Goal: Communication & Community: Participate in discussion

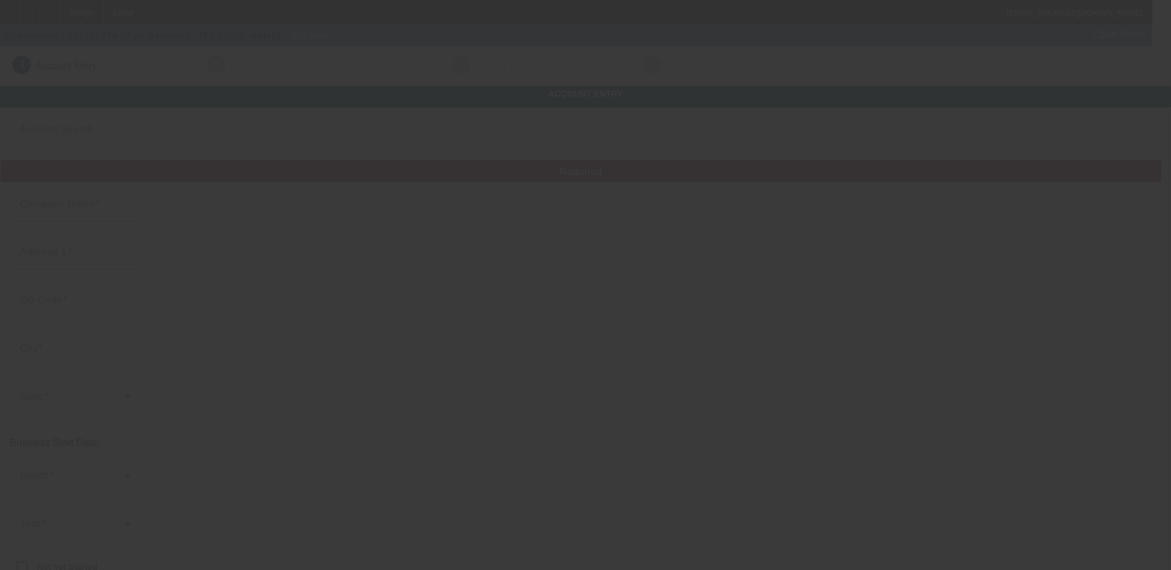
type input "8/29/2025"
type input "Fab Recovery"
type input "170 Prospect St"
type input "44601"
type input "Alliance"
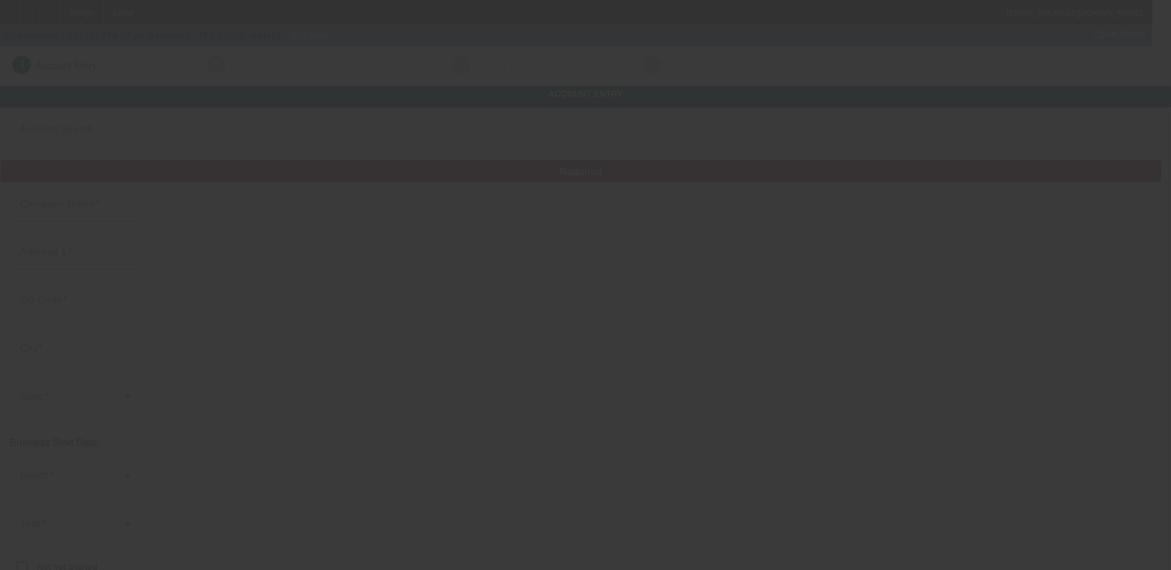
type input "[PHONE_NUMBER]"
type input "[EMAIL_ADDRESS][DOMAIN_NAME]"
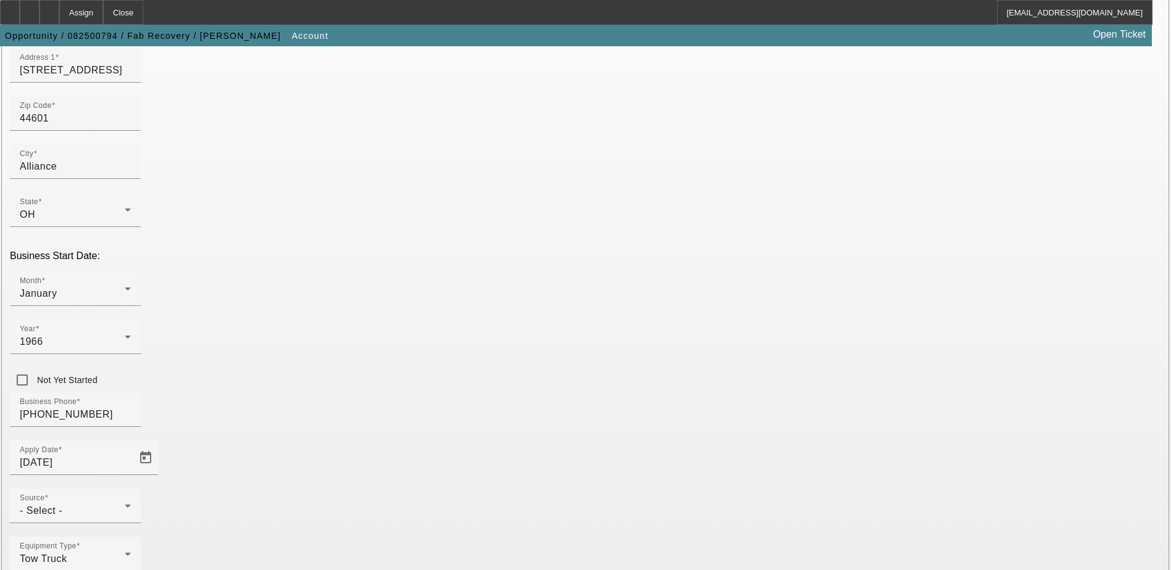
scroll to position [220, 0]
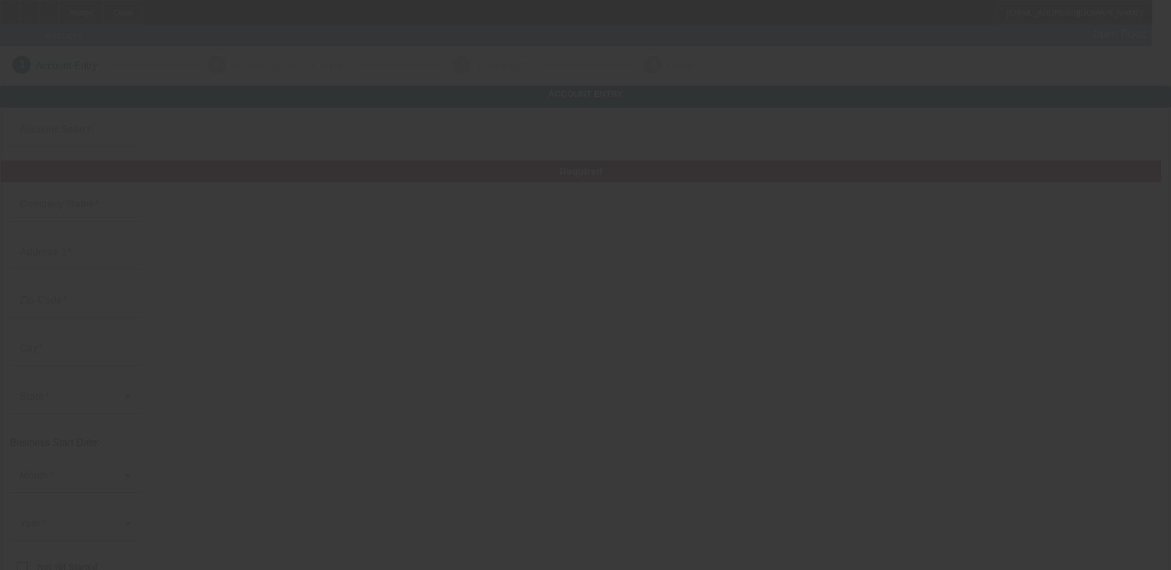
type input "8/29/2025"
type input "Fab Recovery"
type input "170 Prospect St"
type input "44601"
type input "Alliance"
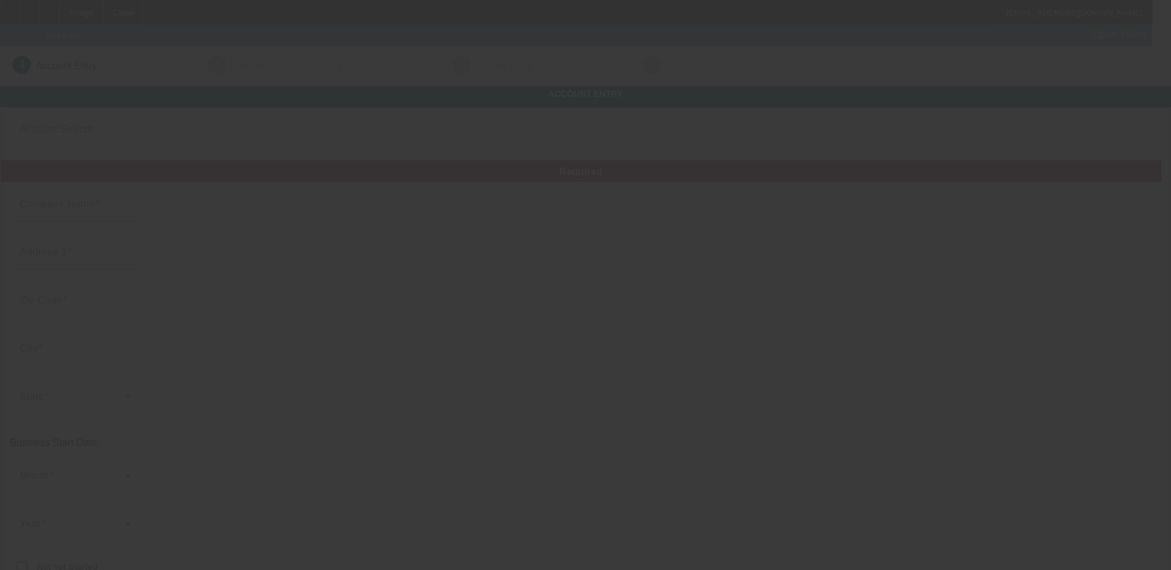
type input "[PHONE_NUMBER]"
type input "davismotorcoach@gmail.com"
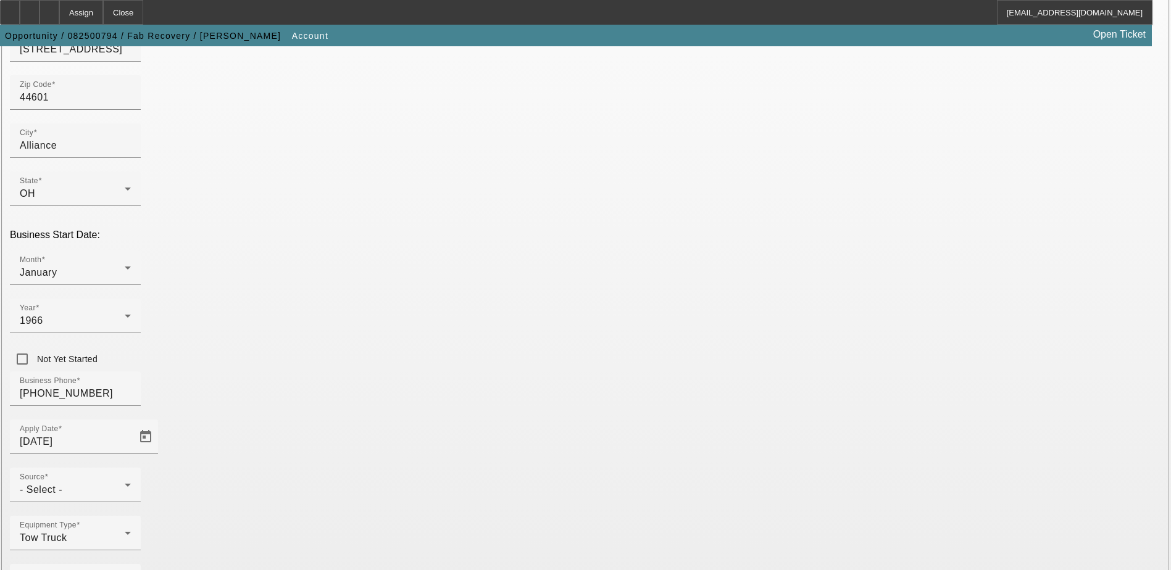
scroll to position [220, 0]
click at [125, 482] on div "- Select -" at bounding box center [72, 489] width 105 height 15
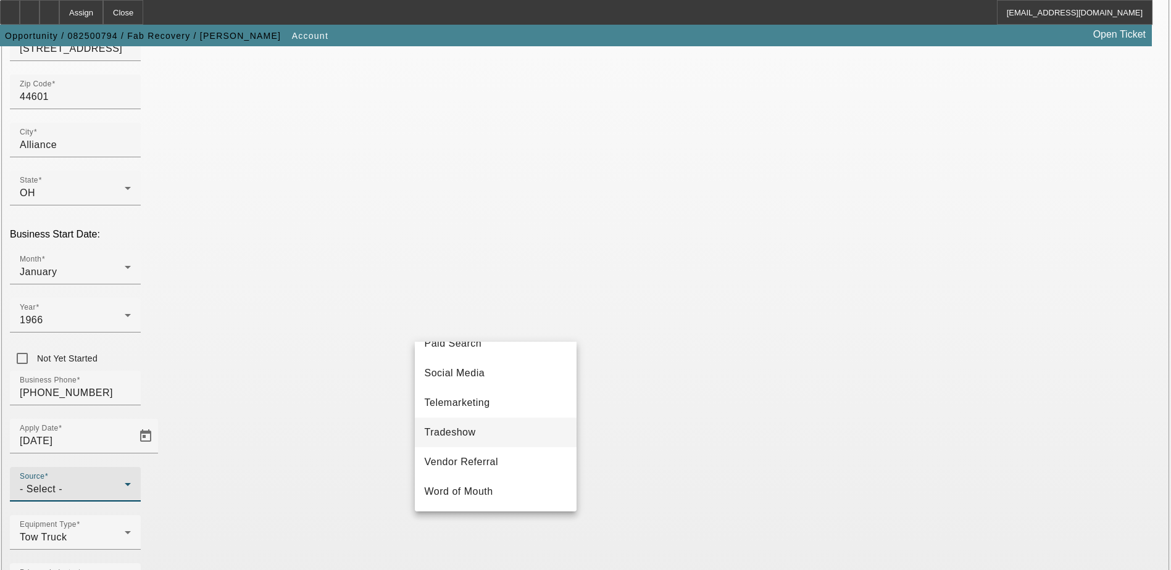
scroll to position [439, 0]
click at [503, 404] on mat-option "Telemarketing" at bounding box center [496, 403] width 162 height 30
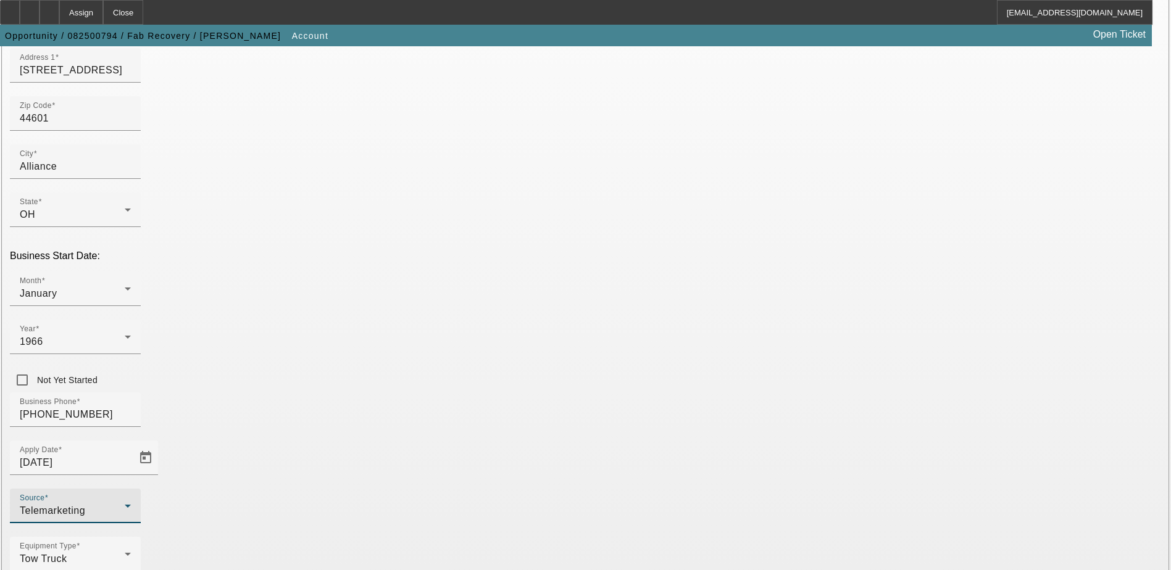
scroll to position [220, 0]
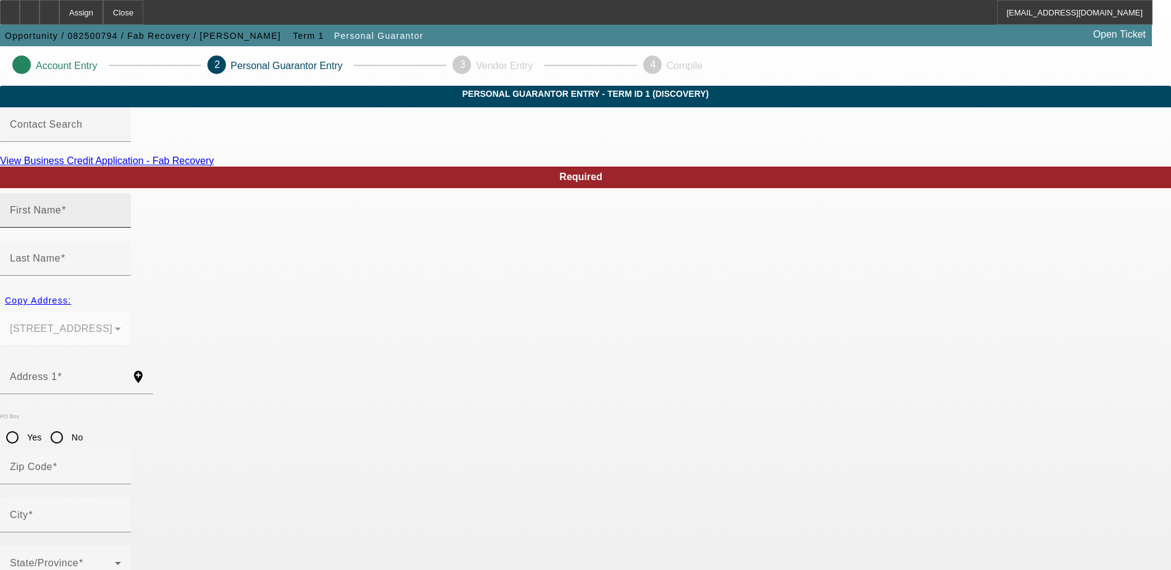
type input "[PERSON_NAME]"
type input "Bolog"
type input "[STREET_ADDRESS]"
radio input "true"
type input "44601"
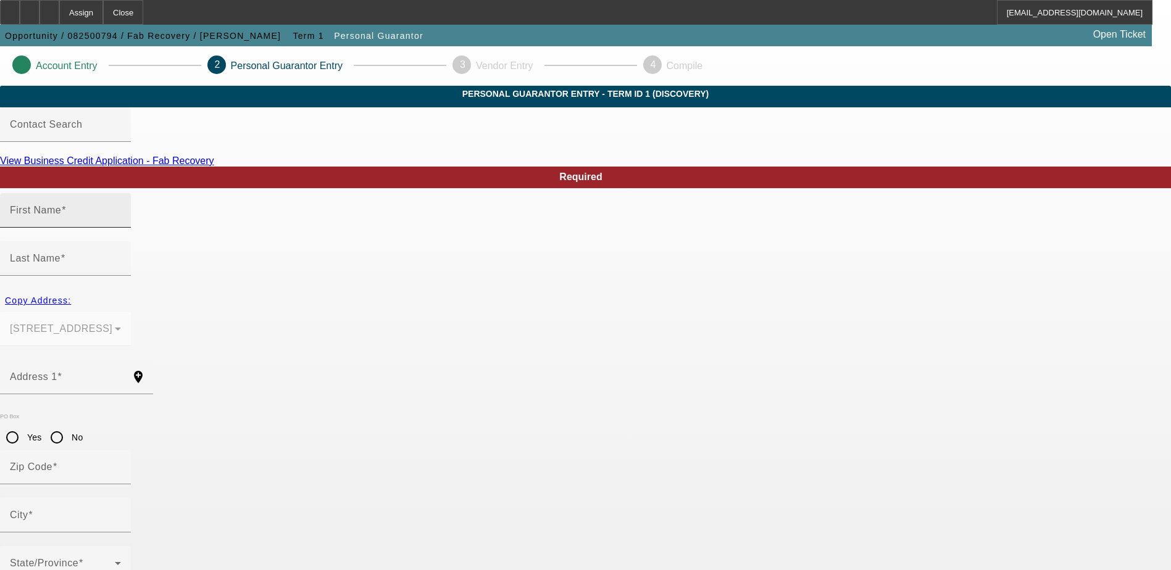
type input "Alliance"
type input "[PHONE_NUMBER]"
type input "100"
type input "277-02-1034"
type input "[EMAIL_ADDRESS][DOMAIN_NAME]"
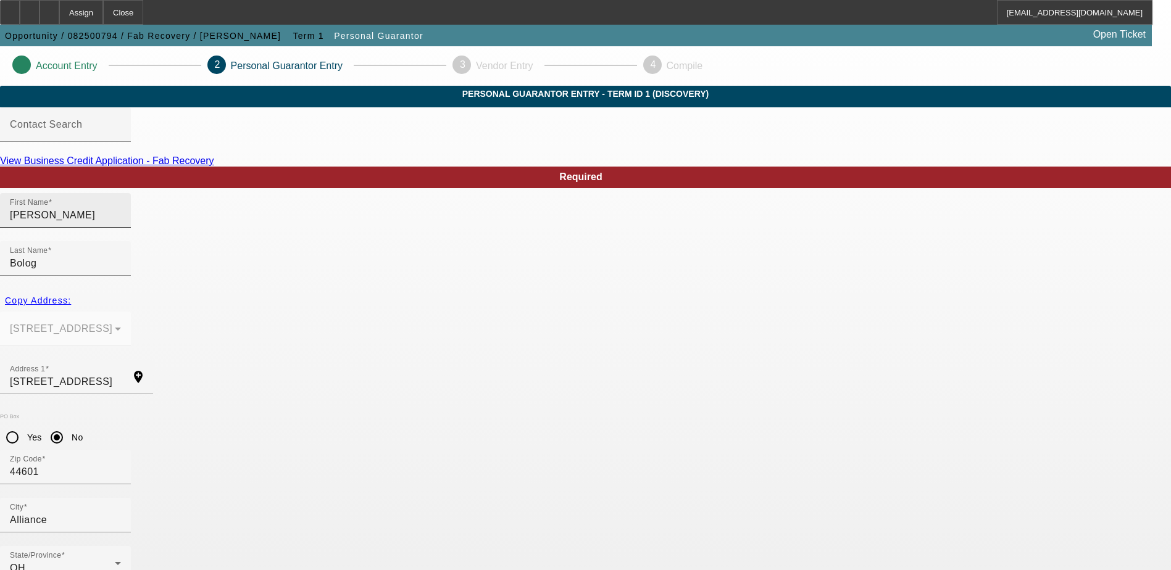
click at [121, 223] on input "Frank" at bounding box center [65, 215] width 111 height 15
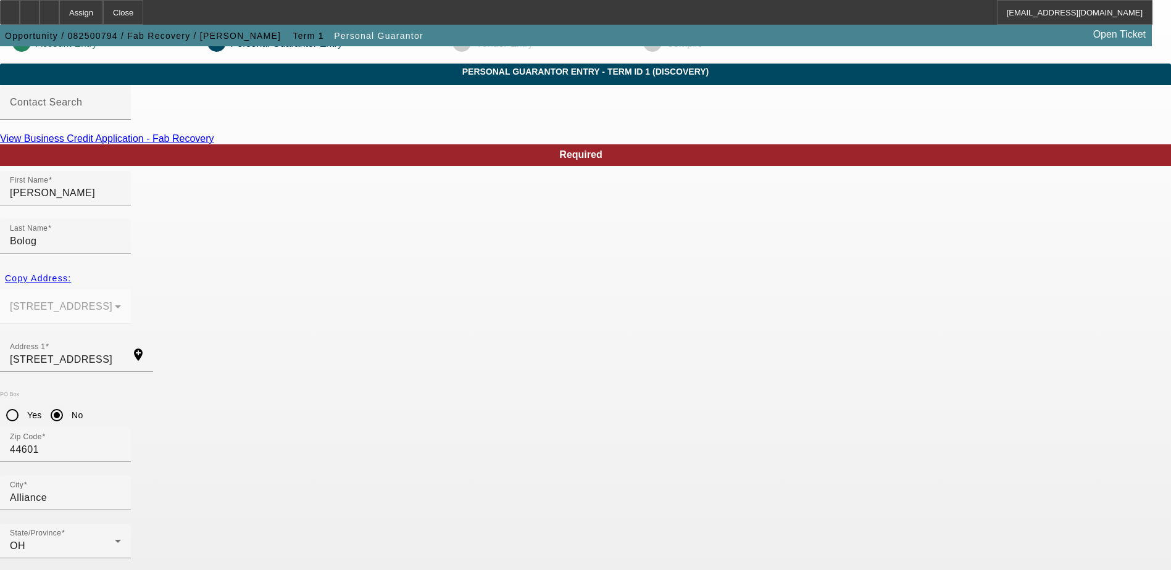
scroll to position [33, 0]
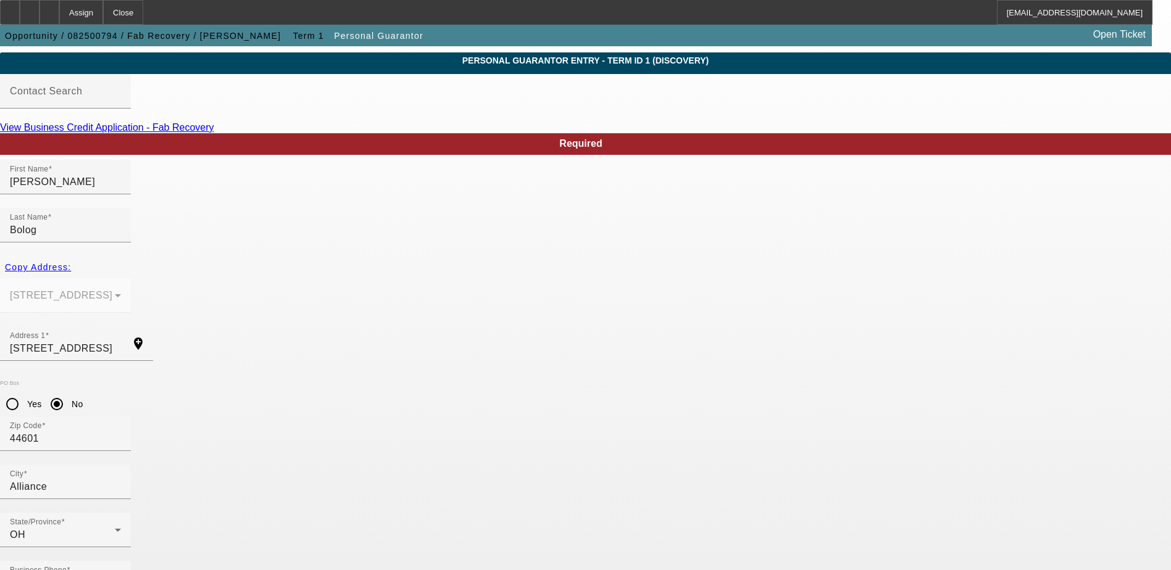
click at [214, 133] on link "View Business Credit Application - Fab Recovery" at bounding box center [107, 127] width 214 height 10
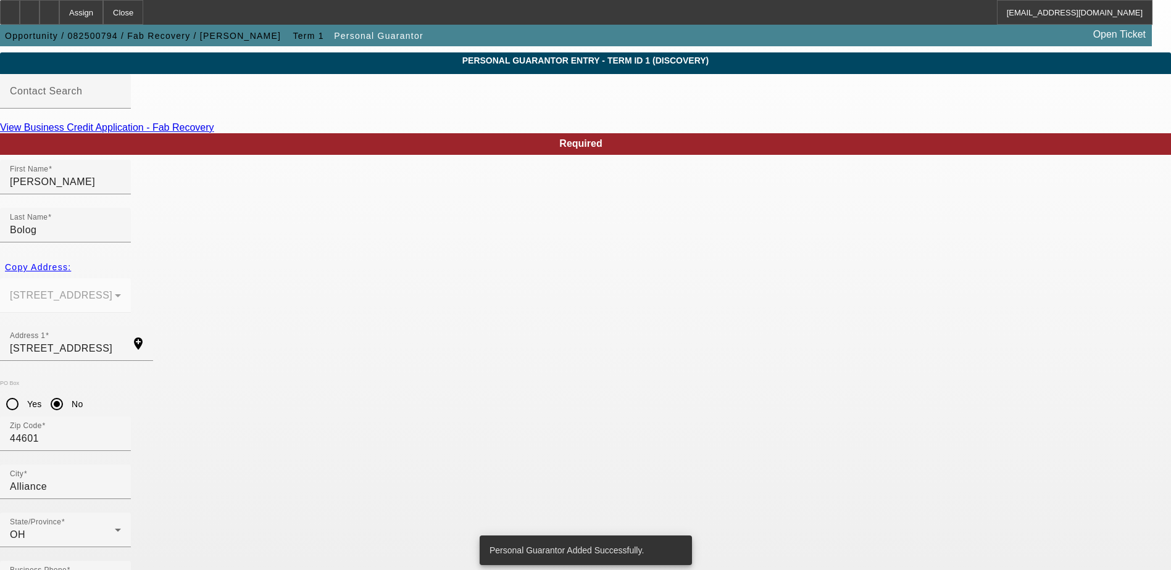
scroll to position [0, 0]
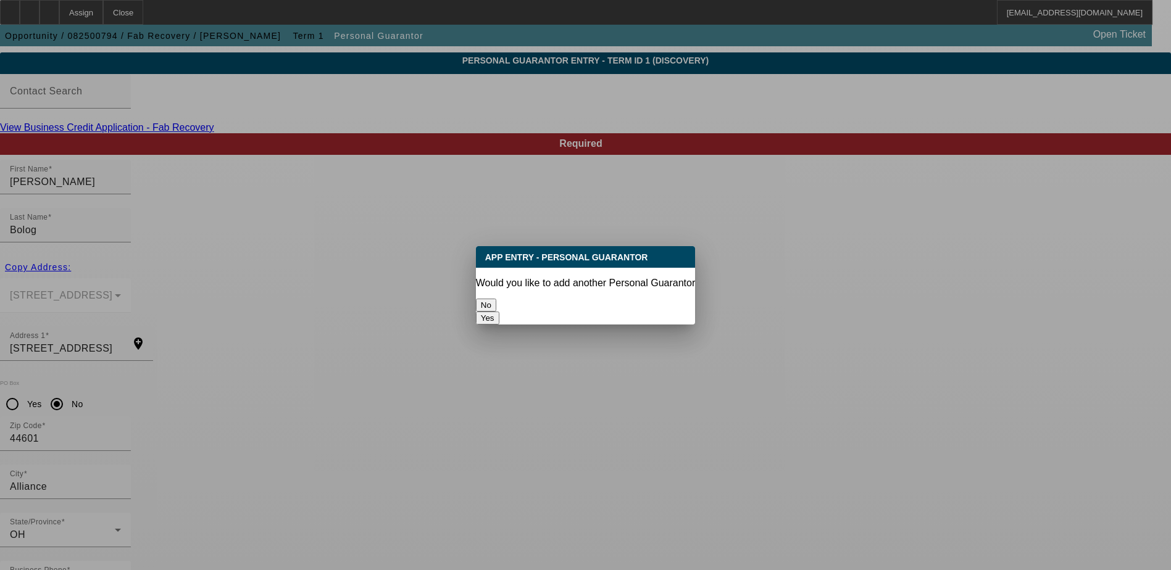
click at [496, 300] on button "No" at bounding box center [486, 305] width 20 height 13
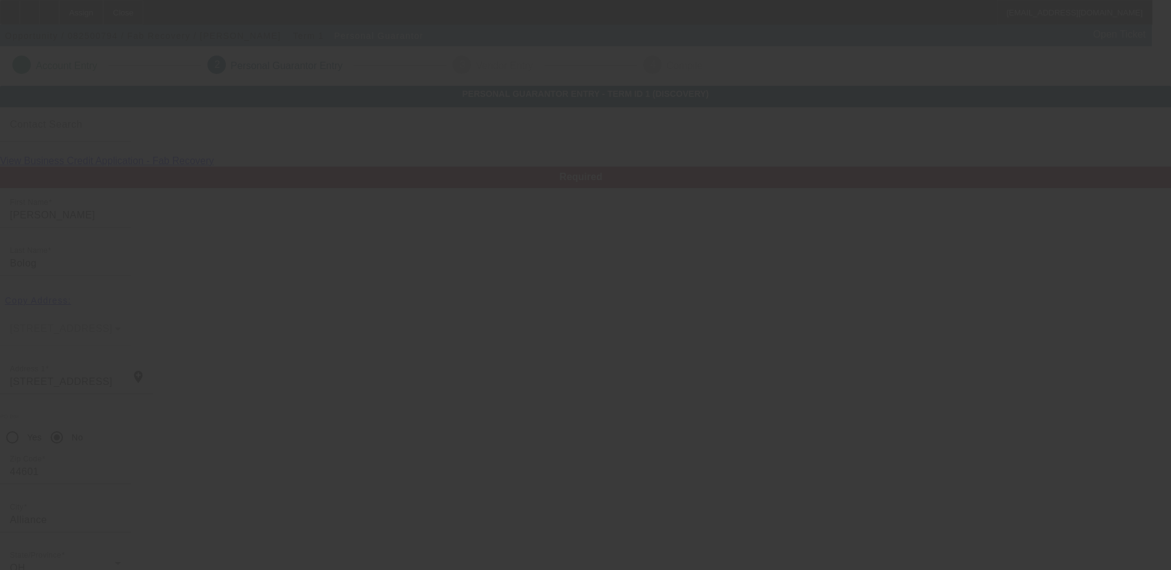
scroll to position [33, 0]
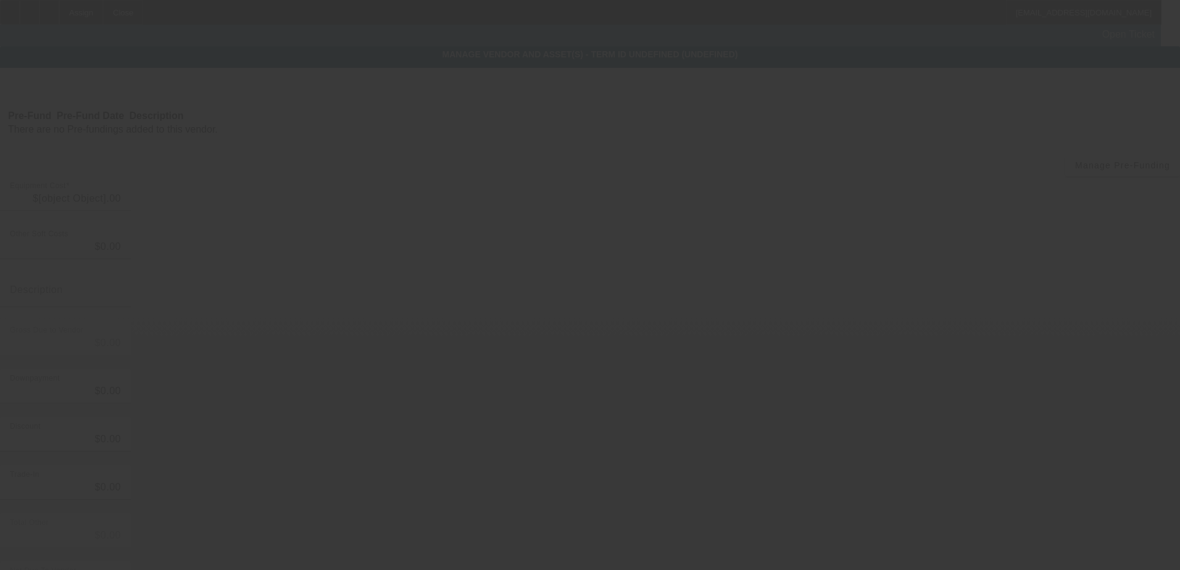
type input "$70,000.00"
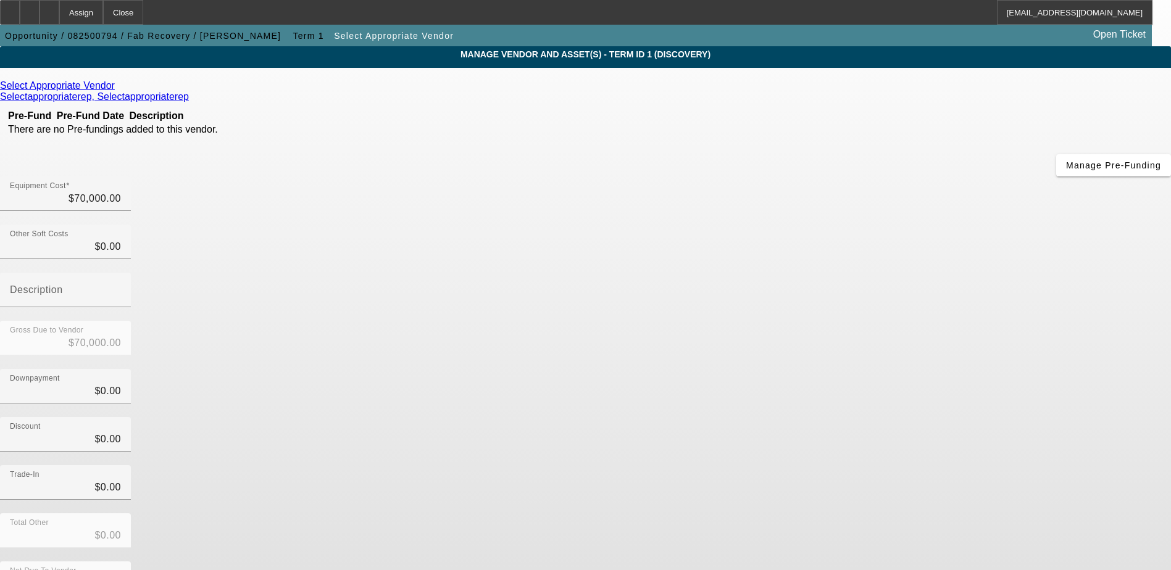
scroll to position [60, 0]
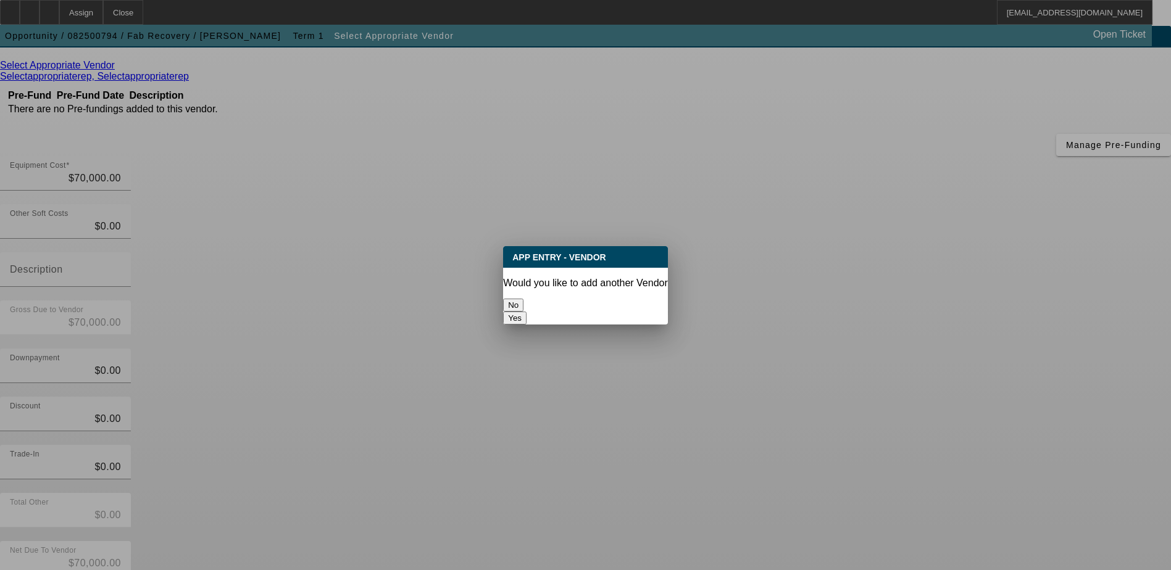
scroll to position [0, 0]
click at [523, 303] on button "No" at bounding box center [513, 305] width 20 height 13
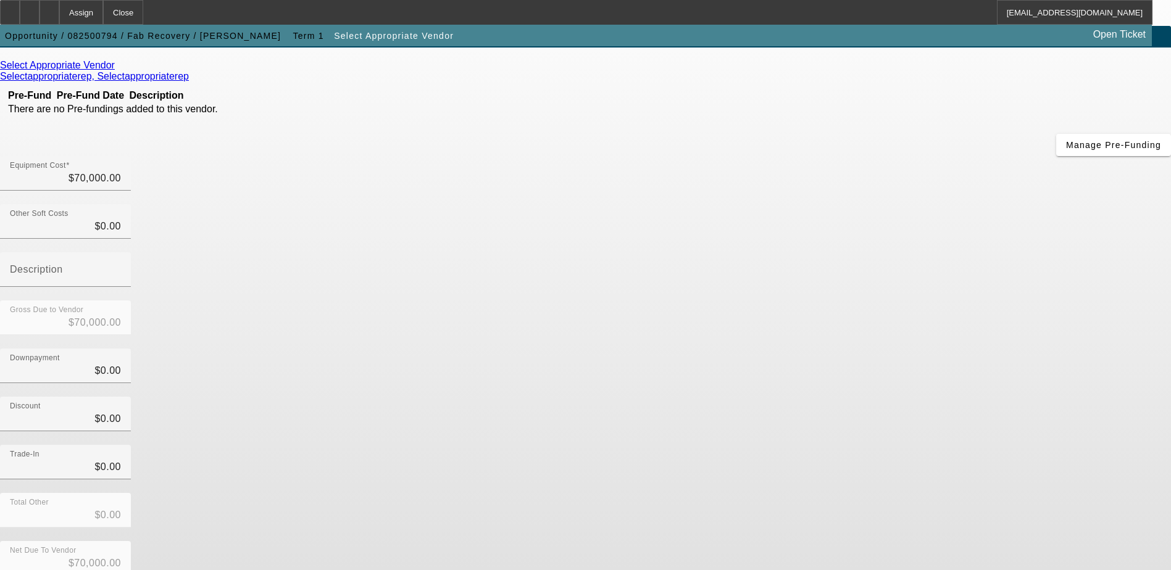
scroll to position [60, 0]
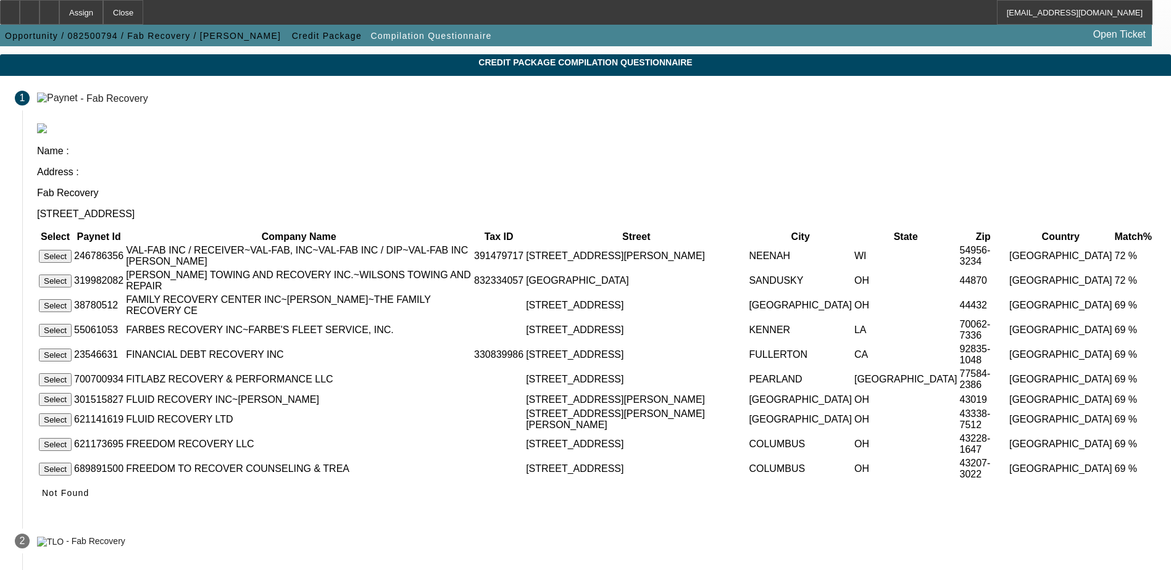
scroll to position [59, 0]
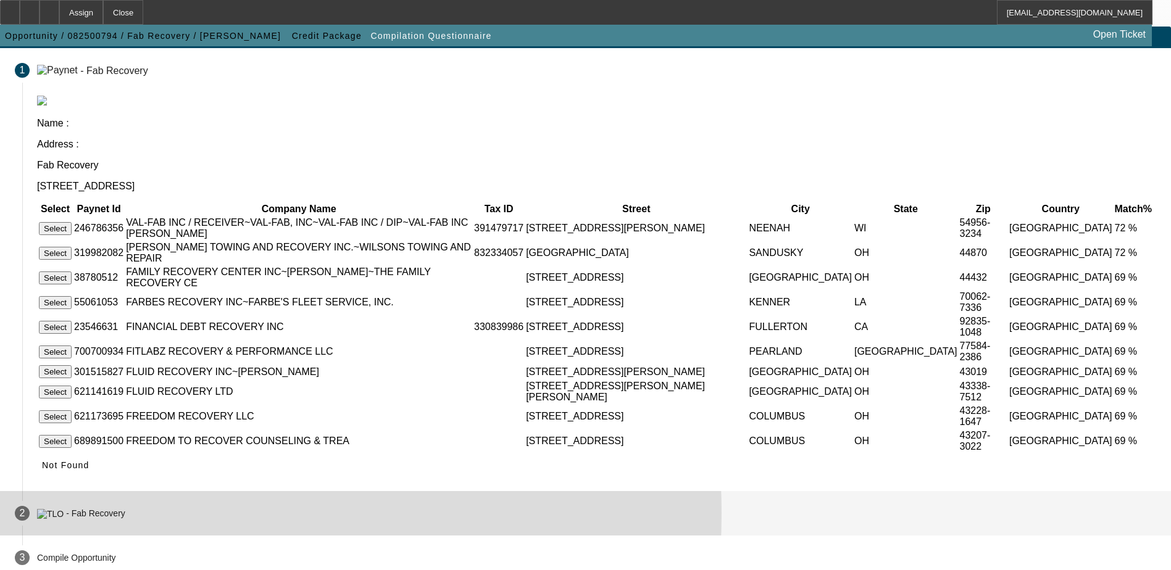
click at [353, 504] on mat-step-header "2 - Fab Recovery" at bounding box center [585, 513] width 1171 height 44
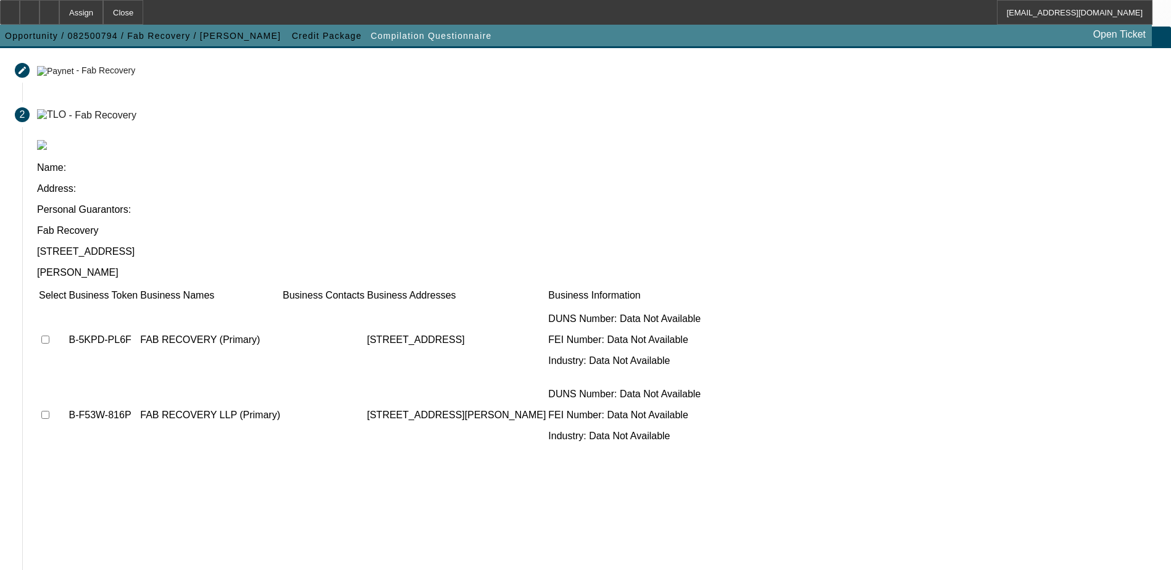
click at [49, 336] on input "checkbox" at bounding box center [45, 340] width 8 height 8
checkbox input "true"
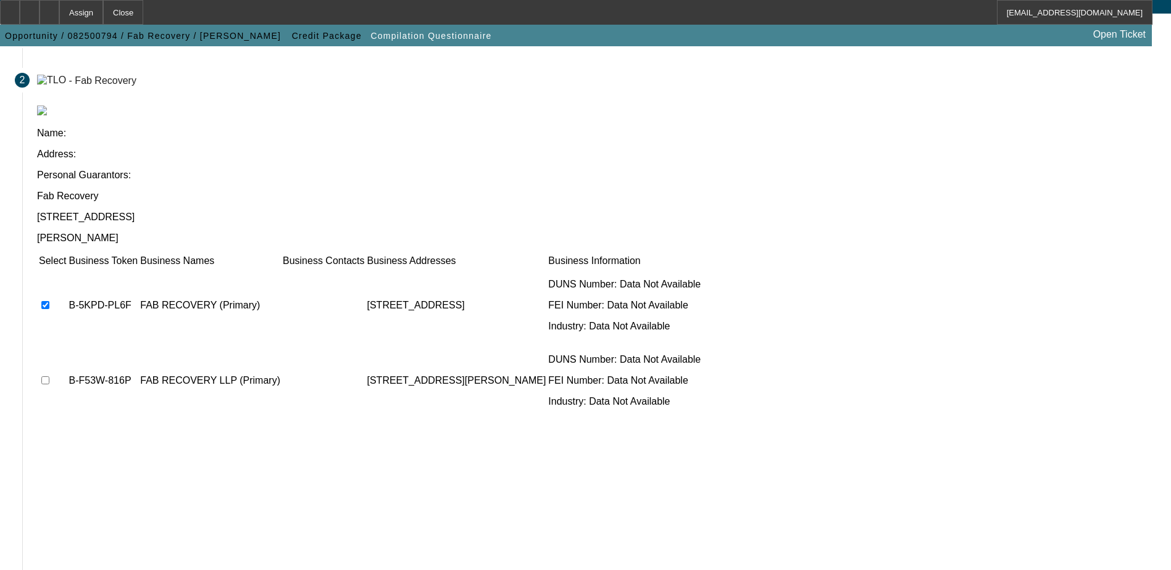
scroll to position [112, 0]
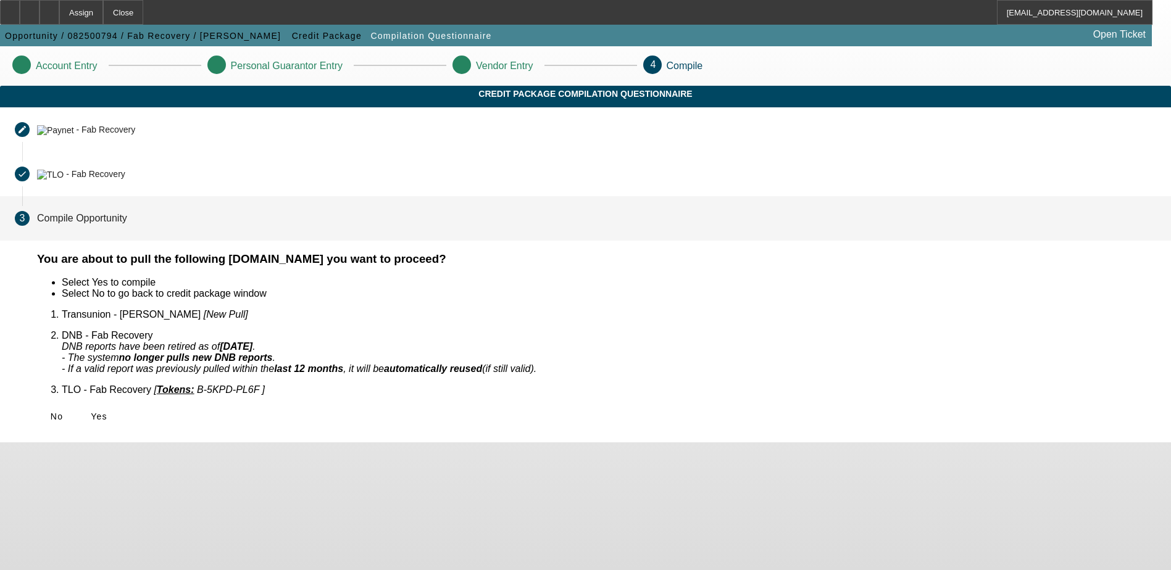
scroll to position [0, 0]
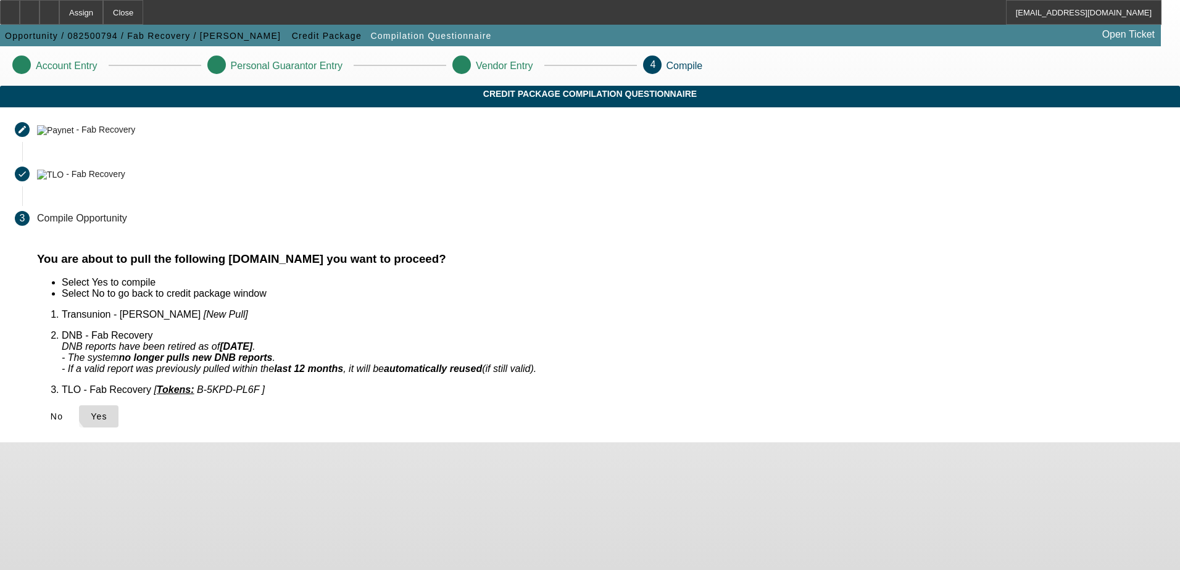
click at [107, 412] on span "Yes" at bounding box center [99, 417] width 17 height 10
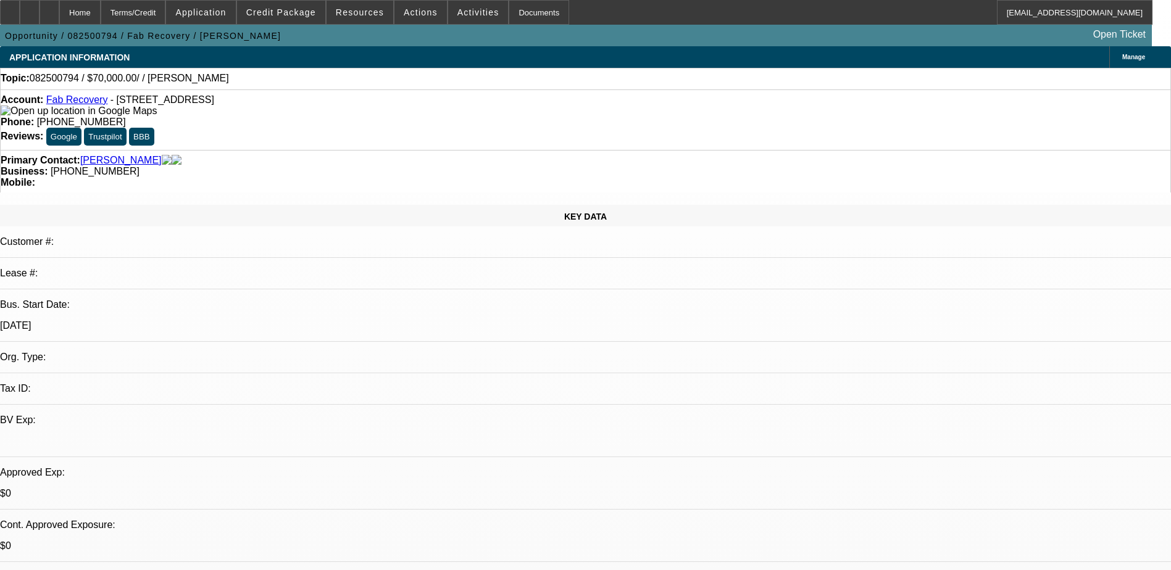
select select "0"
select select "2"
select select "0.1"
select select "4"
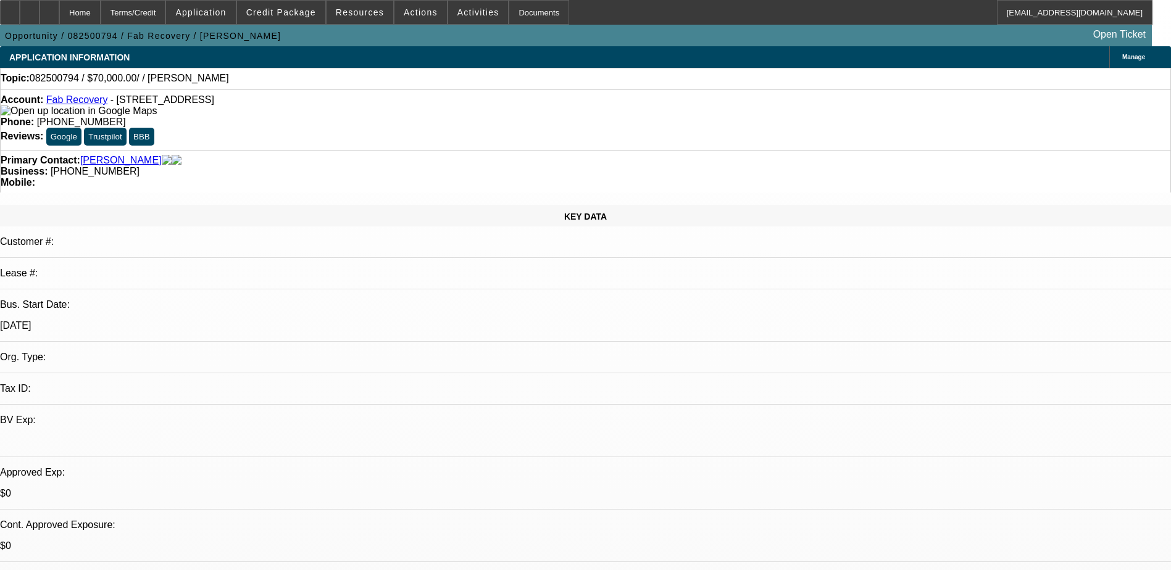
paste textarea "2011 MCI at around 70k"
type textarea "Called inbound, talked to Jeff li about getting him about them financing a 2011…"
click at [49, 8] on icon at bounding box center [49, 8] width 0 height 0
select select "0"
select select "2"
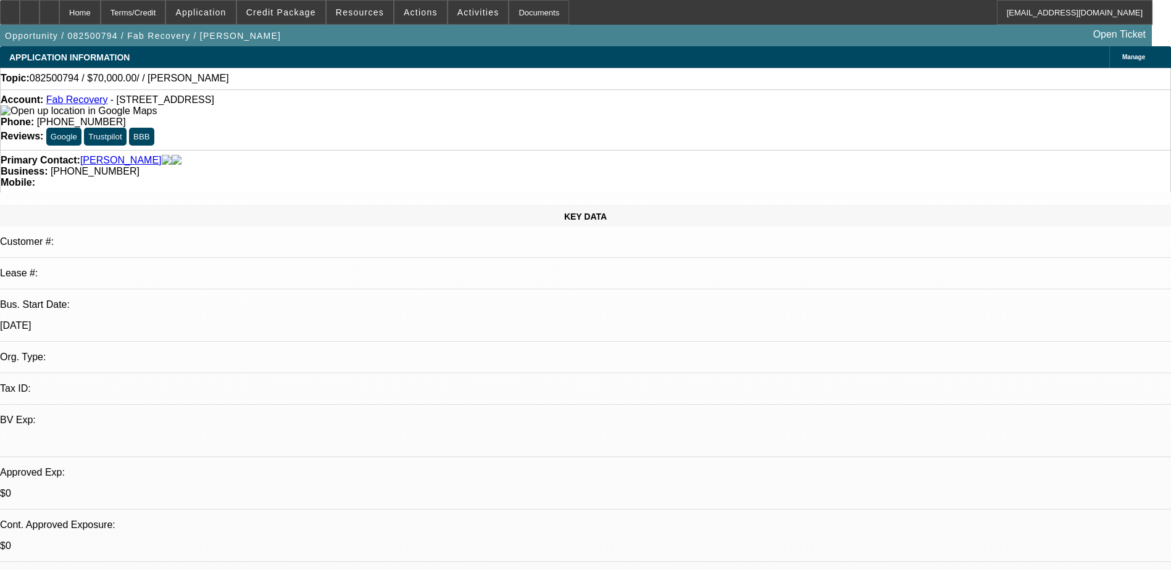
select select "2"
select select "0.1"
select select "4"
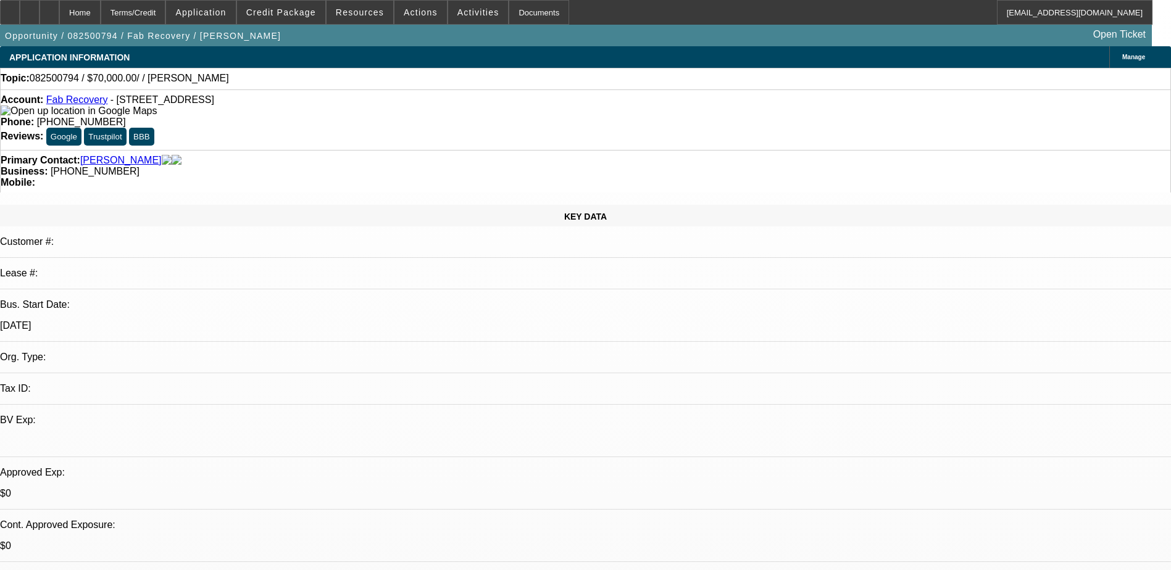
type textarea "Talked to jeff li about getting a motor coach at around 70k for business use."
radio input "true"
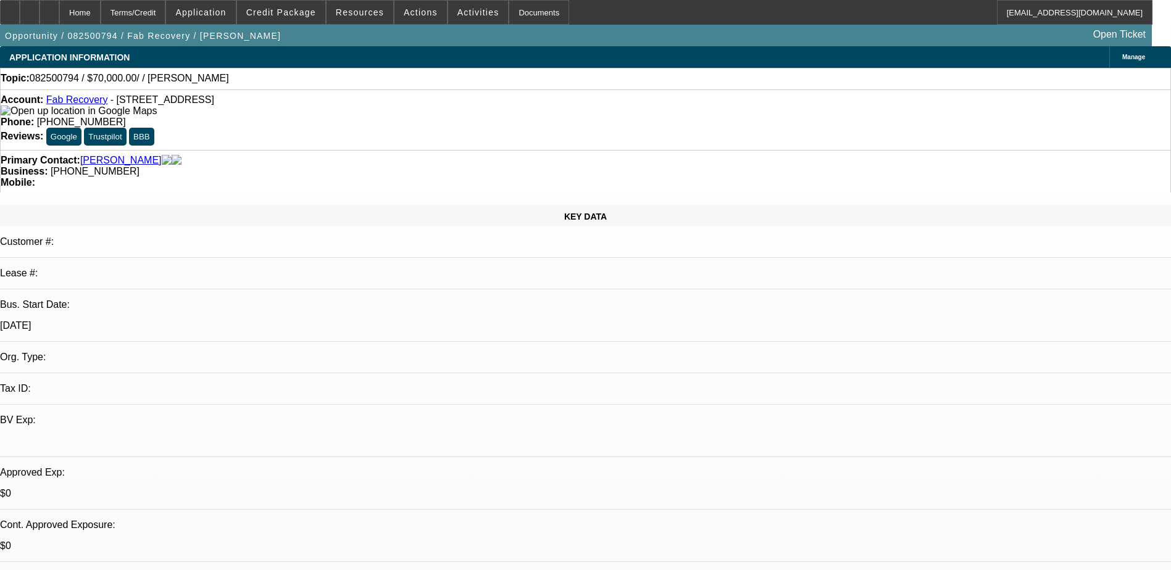
radio input "true"
select select "0"
select select "2"
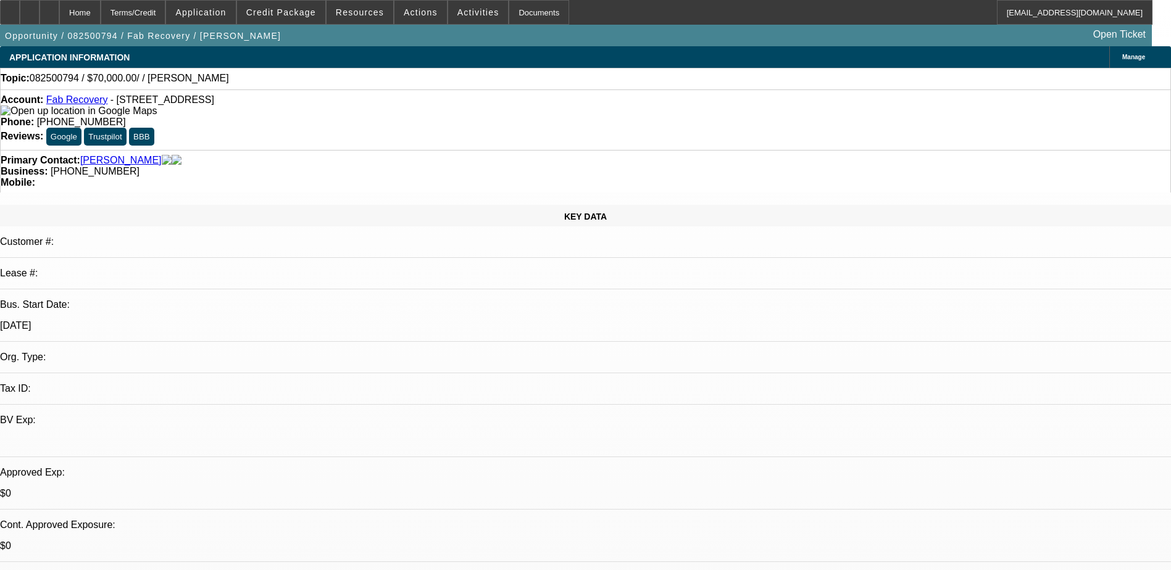
select select "0.1"
select select "1"
select select "2"
select select "4"
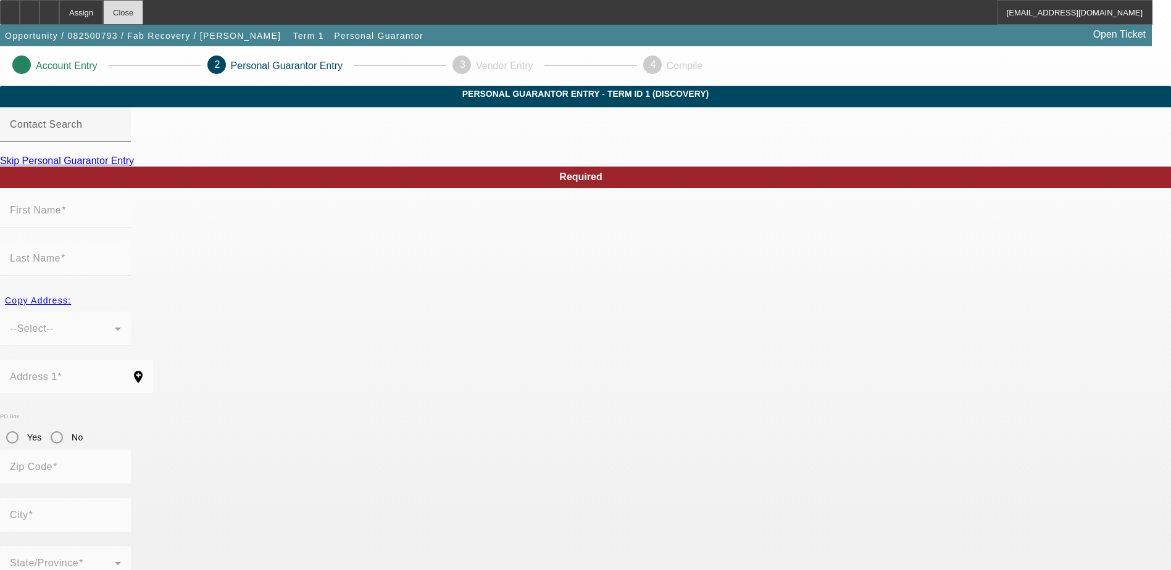
click at [143, 13] on div "Close" at bounding box center [123, 12] width 40 height 25
click at [143, 6] on div "Close" at bounding box center [123, 12] width 40 height 25
click at [107, 34] on span "Opportunity / 082500793 / Fab Recovery / [PERSON_NAME]" at bounding box center [143, 36] width 276 height 10
click at [293, 36] on span "Term 1" at bounding box center [308, 36] width 31 height 10
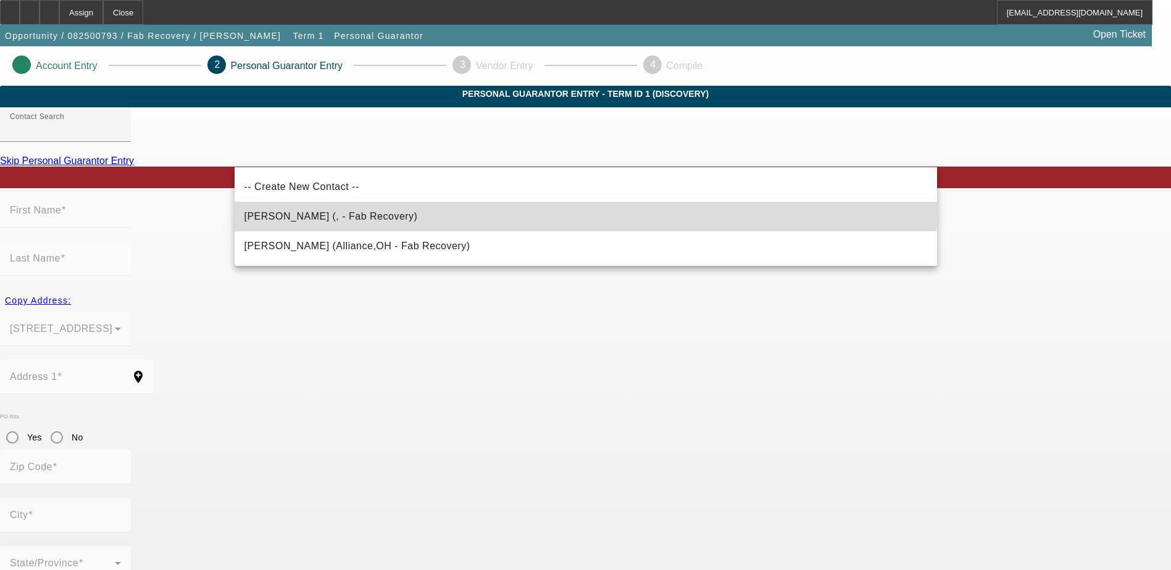
click at [302, 209] on span "[PERSON_NAME] (, - Fab Recovery)" at bounding box center [330, 216] width 173 height 15
type input "[PERSON_NAME] (, - Fab Recovery)"
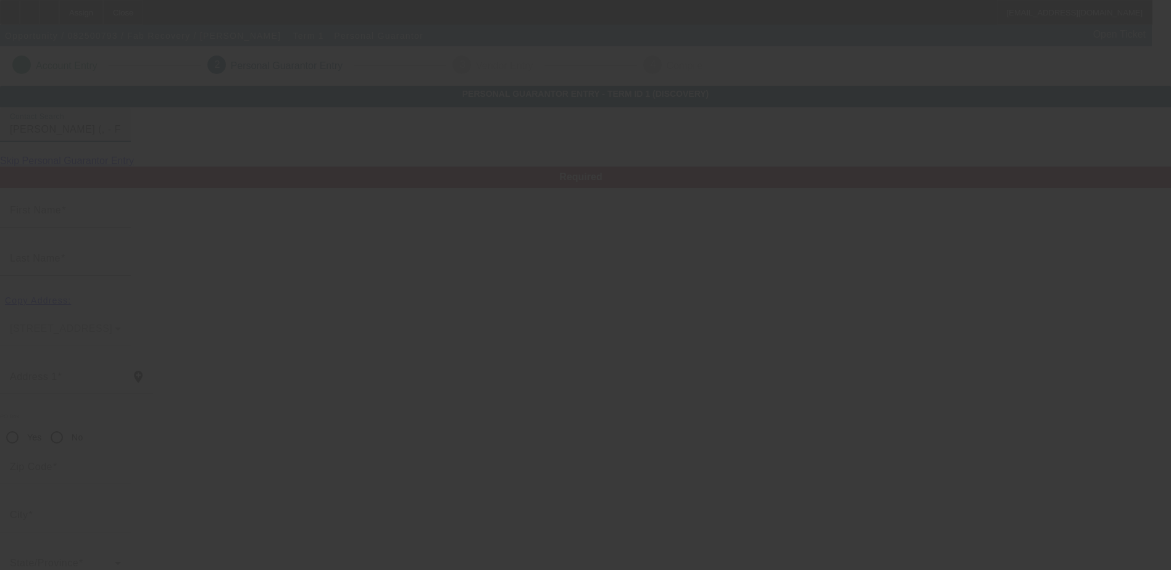
type input "Ben"
type input "Bolog"
radio input "true"
type input "[PHONE_NUMBER]"
type input "[EMAIL_ADDRESS][DOMAIN_NAME]"
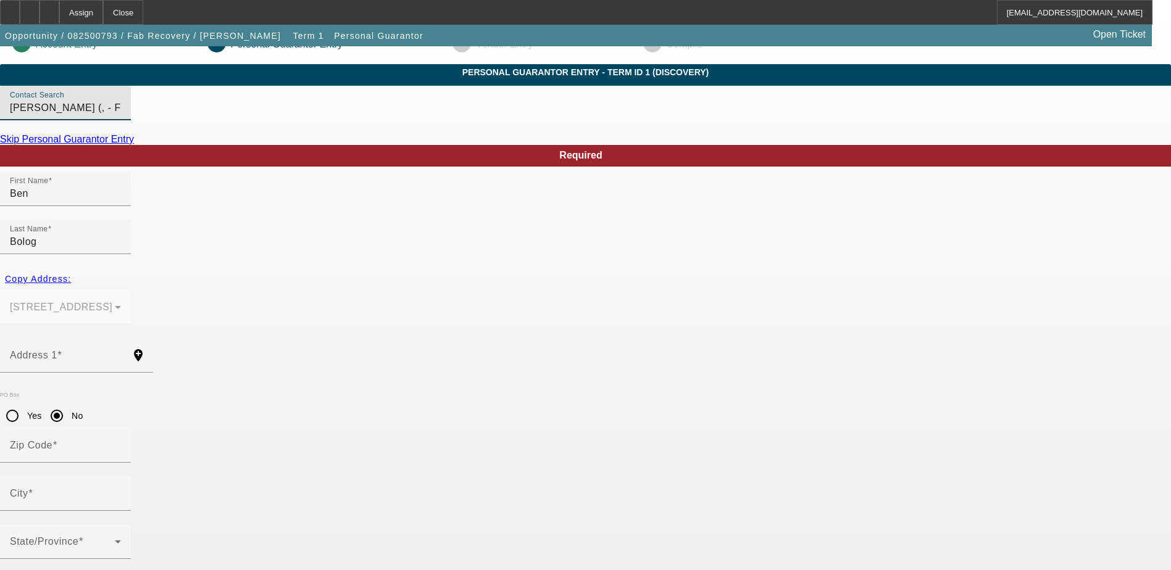
scroll to position [33, 0]
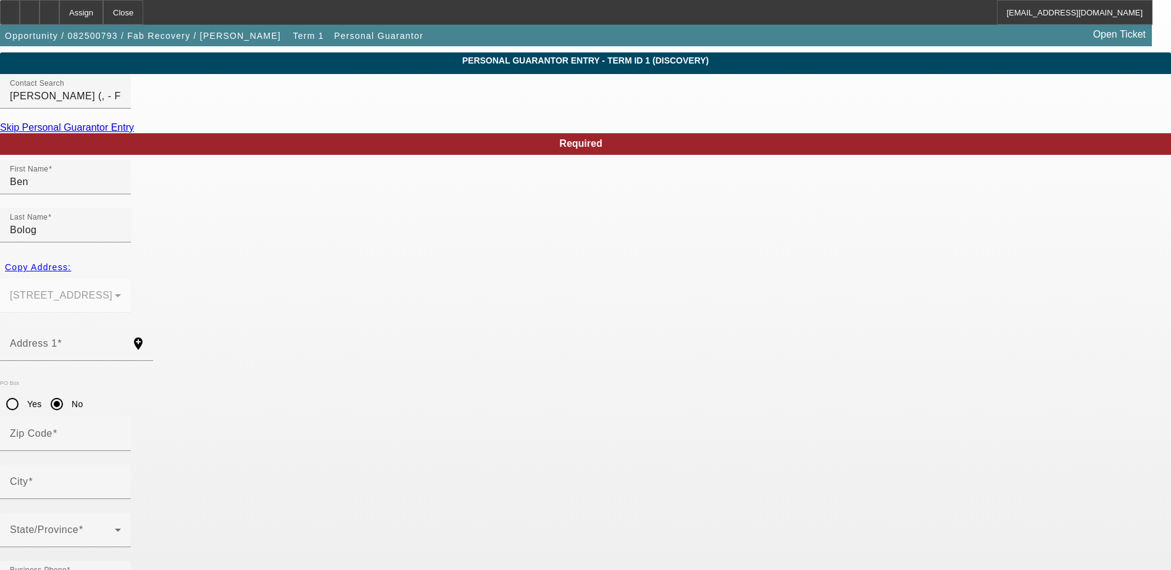
click at [121, 108] on div "Contact Search [PERSON_NAME] (, - Fab Recovery)" at bounding box center [65, 91] width 111 height 35
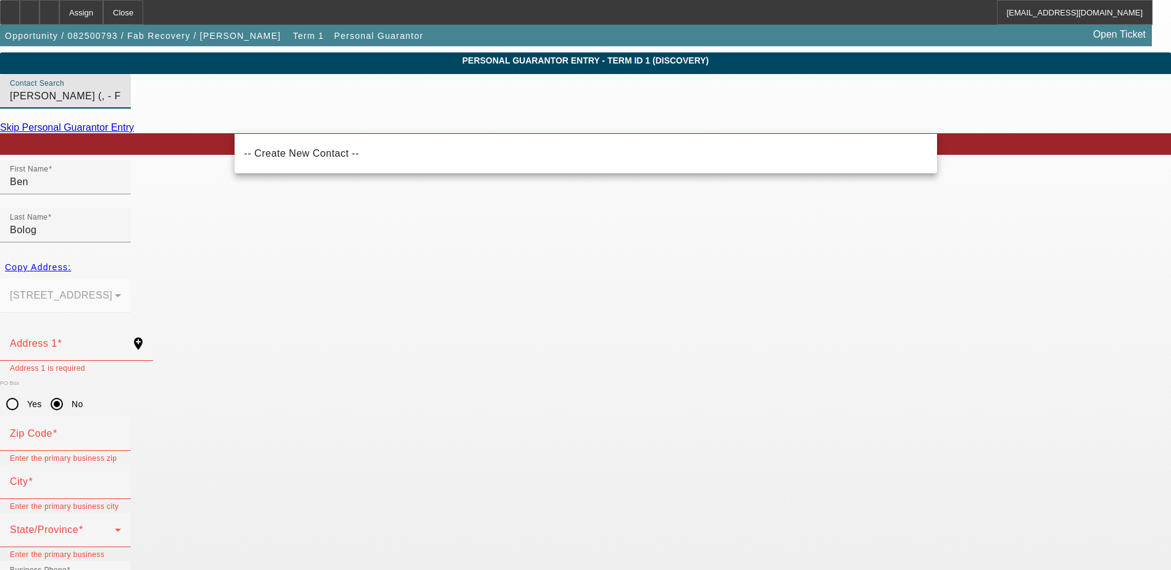
click at [121, 109] on div "Contact Search Bolog, Ben (, - Fab Recovery)" at bounding box center [65, 91] width 111 height 35
drag, startPoint x: 407, startPoint y: 118, endPoint x: 99, endPoint y: 140, distance: 309.4
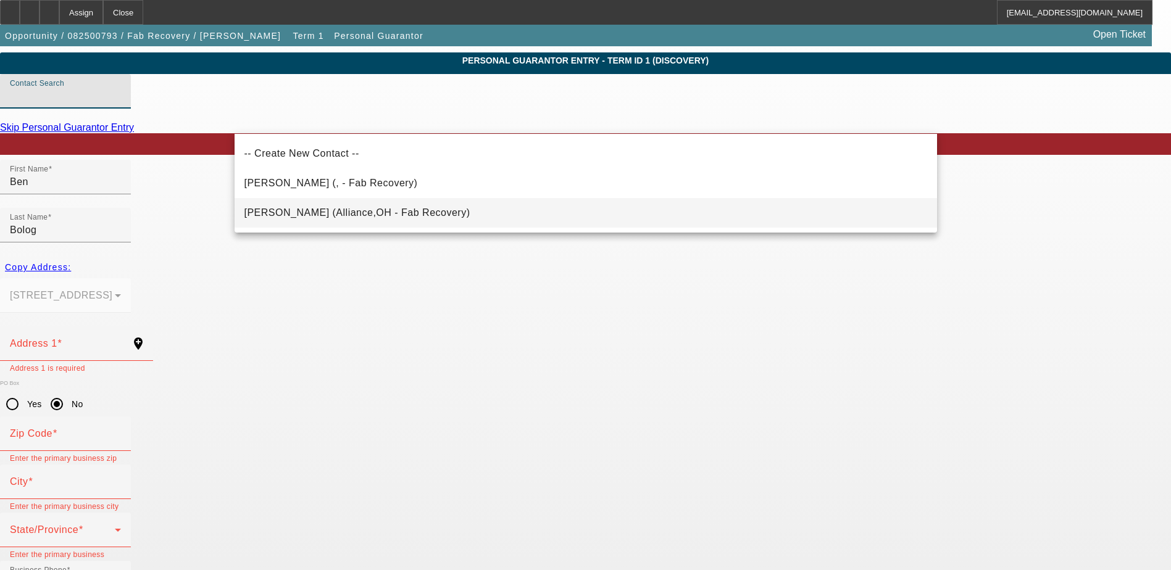
click at [344, 212] on span "Bolog, Frank (Alliance,OH - Fab Recovery)" at bounding box center [357, 212] width 226 height 10
type input "Bolog, Frank (Alliance,OH - Fab Recovery)"
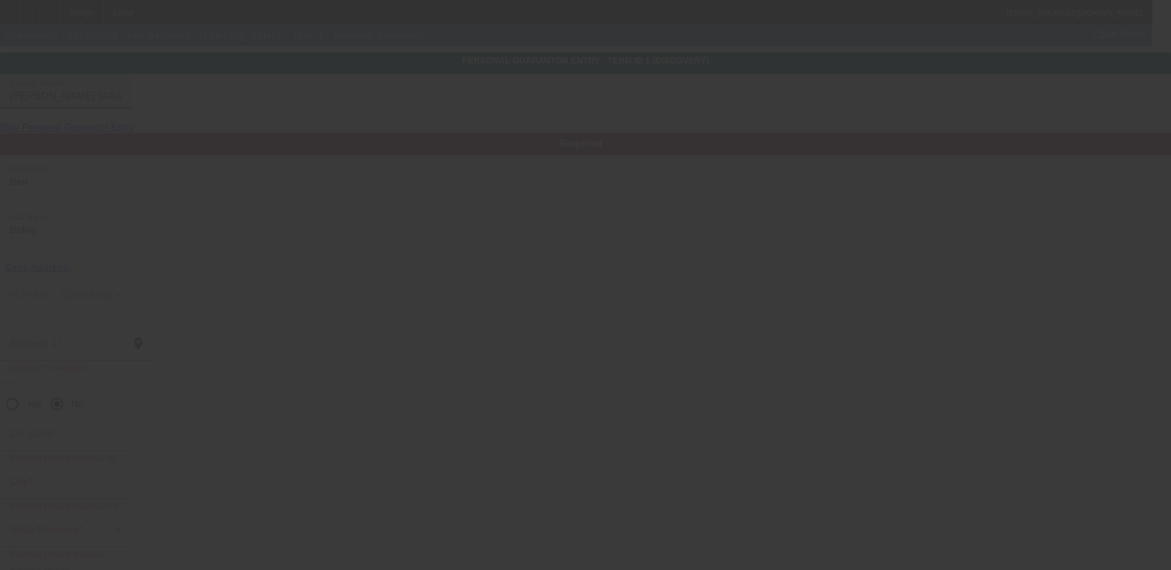
type input "Frank"
type input "170 Prospect St"
type input "44601"
type input "Alliance"
type input "(608) 455-2323"
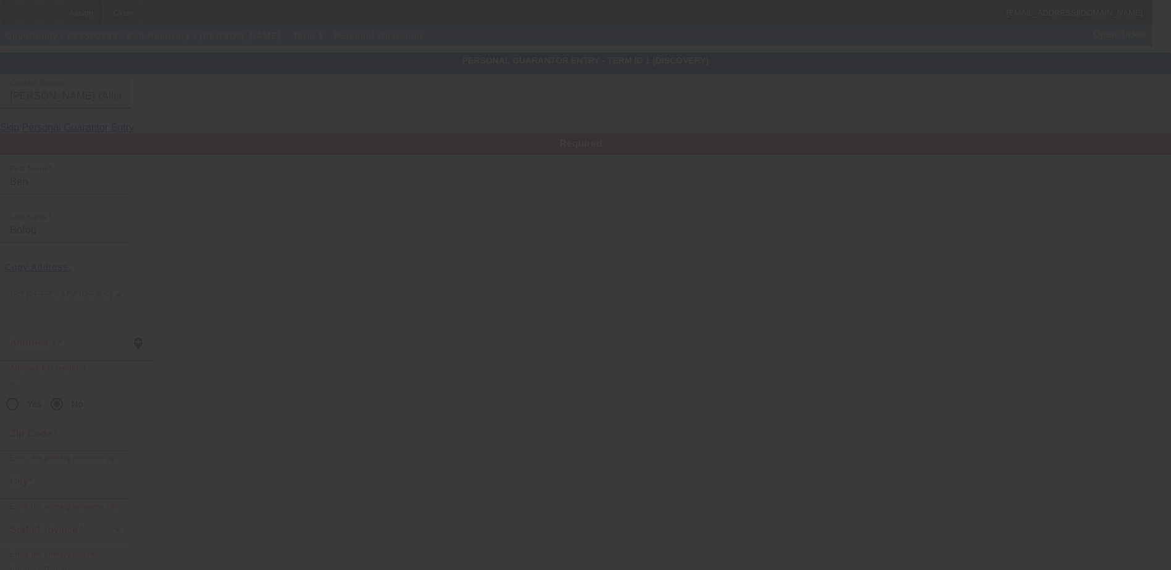
type input "100"
type input "277-02-1034"
type input "jlitowers@gmail.com"
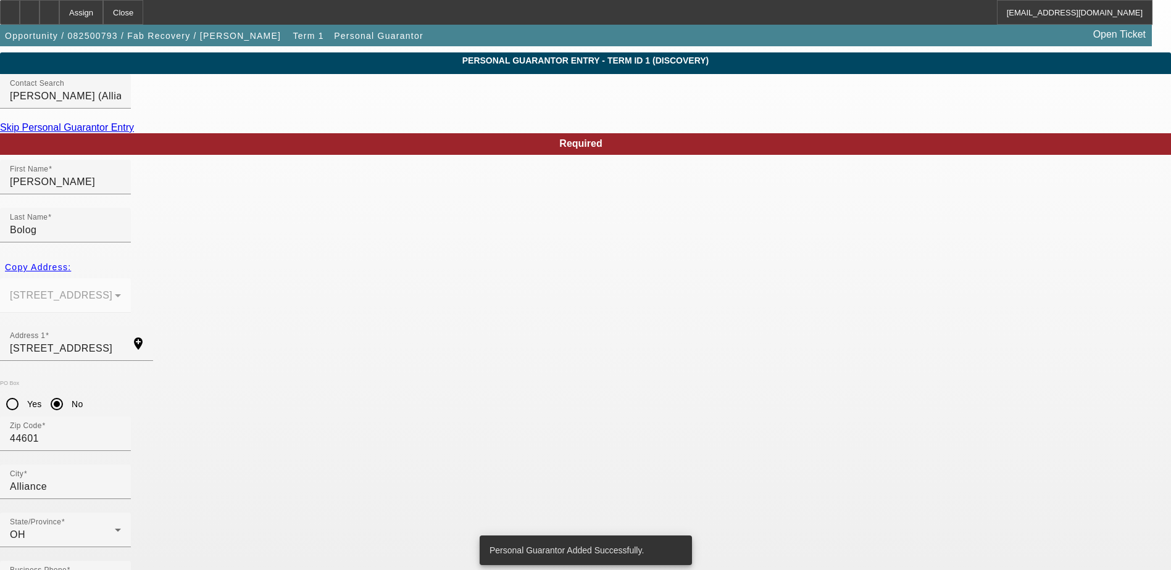
scroll to position [0, 0]
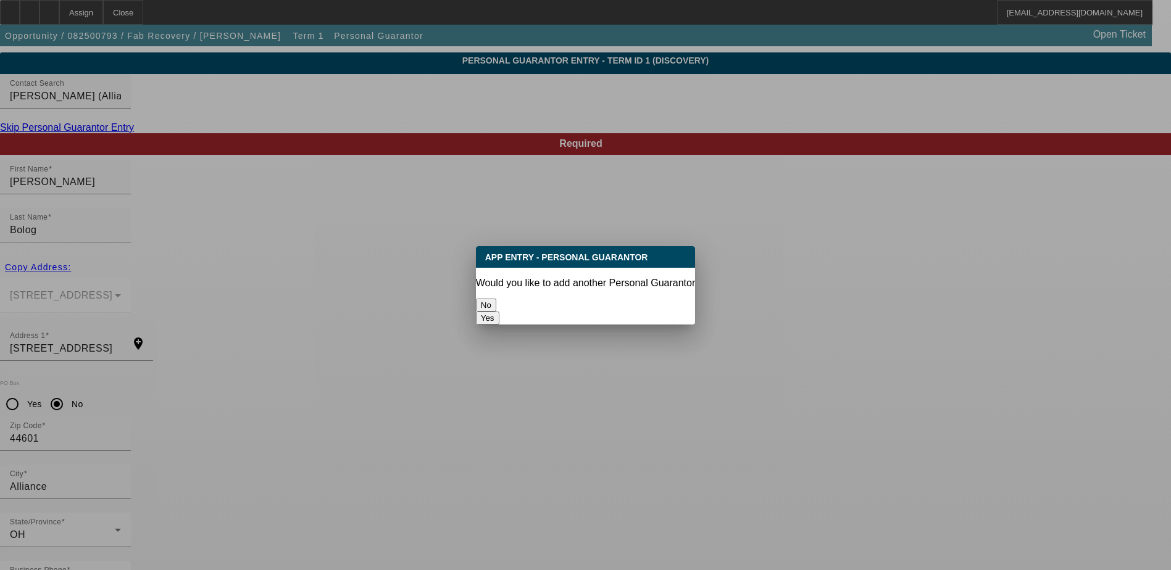
click at [496, 299] on button "No" at bounding box center [486, 305] width 20 height 13
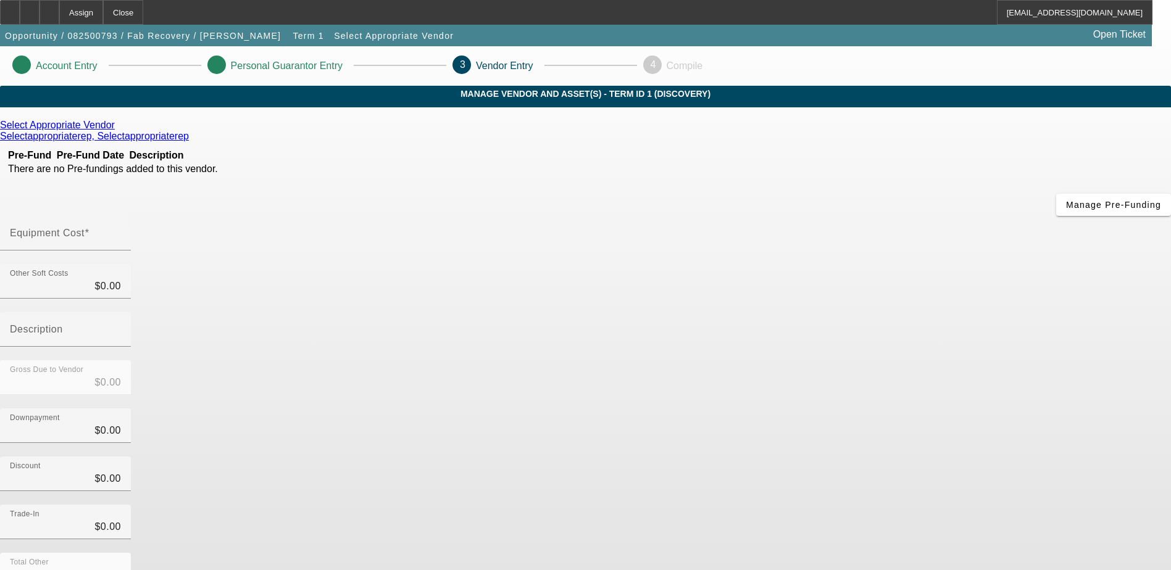
drag, startPoint x: 152, startPoint y: 12, endPoint x: 105, endPoint y: 103, distance: 103.0
click at [105, 103] on app-root "Assign Close ROMalley@beaconfunding.com Opportunity / 082500793 / Fab Recovery …" at bounding box center [585, 368] width 1171 height 736
drag, startPoint x: 105, startPoint y: 103, endPoint x: 73, endPoint y: 33, distance: 76.8
click at [73, 33] on span "Opportunity / 082500793 / Fab Recovery / [PERSON_NAME]" at bounding box center [143, 36] width 276 height 10
click at [80, 30] on span "button" at bounding box center [143, 36] width 286 height 30
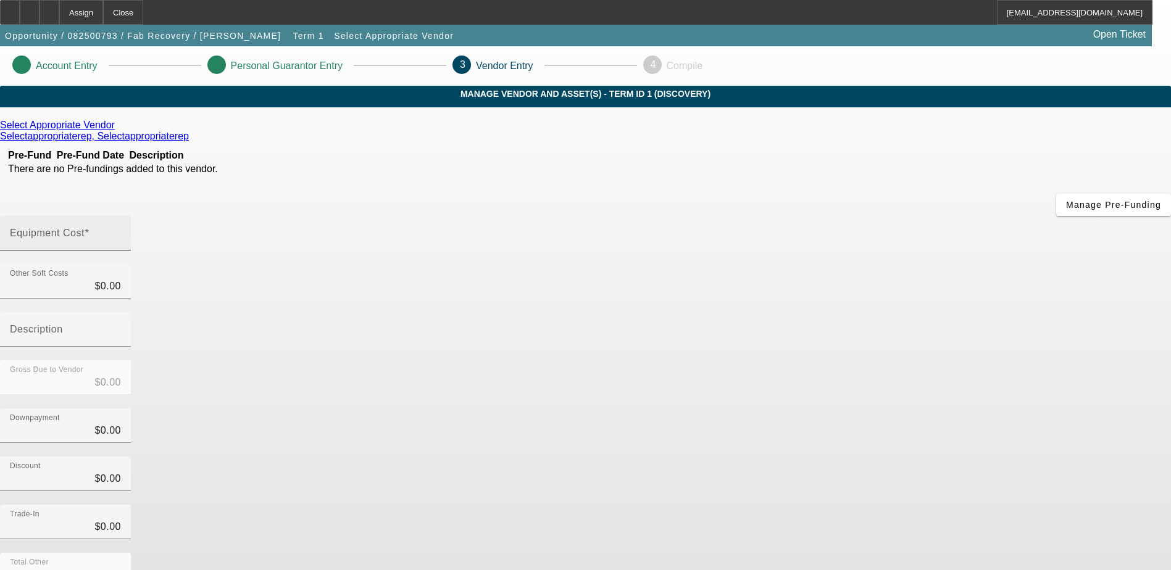
click at [121, 216] on div "Equipment Cost" at bounding box center [65, 233] width 111 height 35
type input "7"
type input "$7.00"
type input "70"
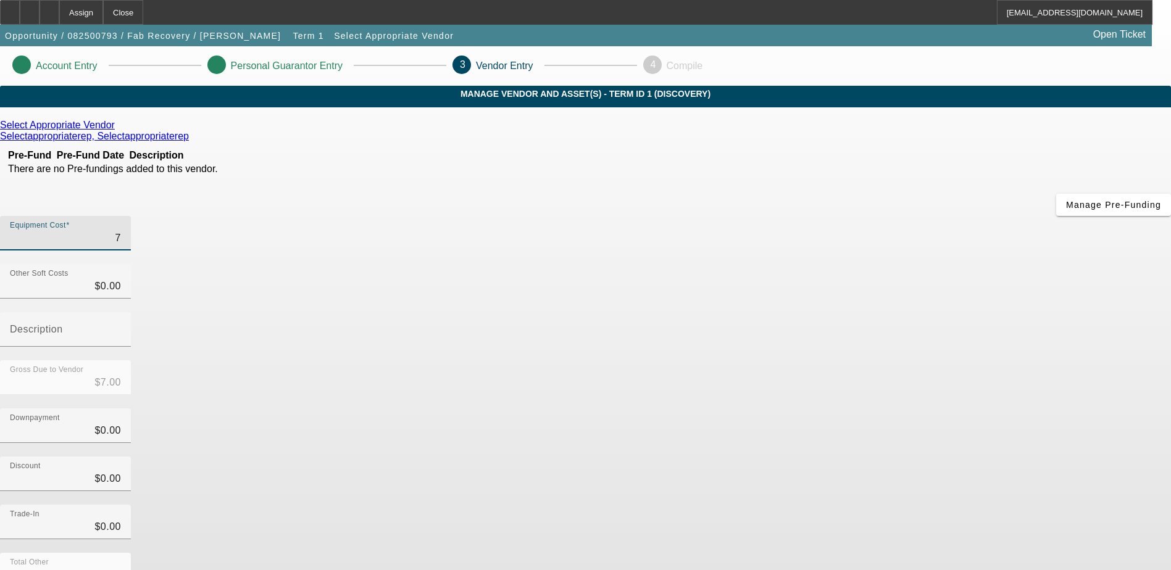
type input "$70.00"
type input "700"
type input "$700.00"
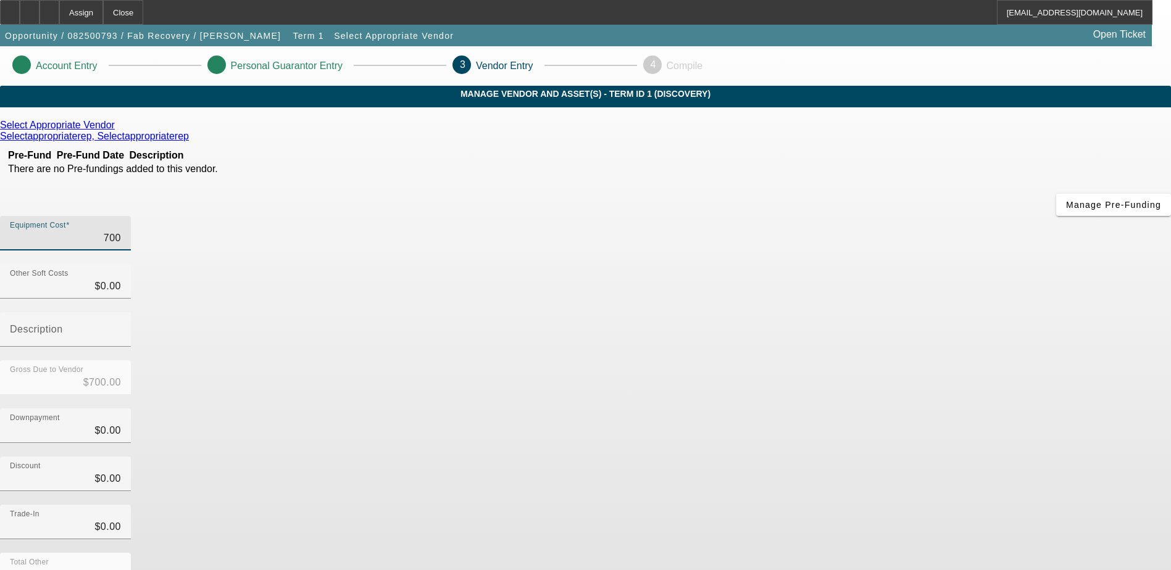
type input "7000"
type input "$7,000.00"
type input "70000"
type input "$70,000.00"
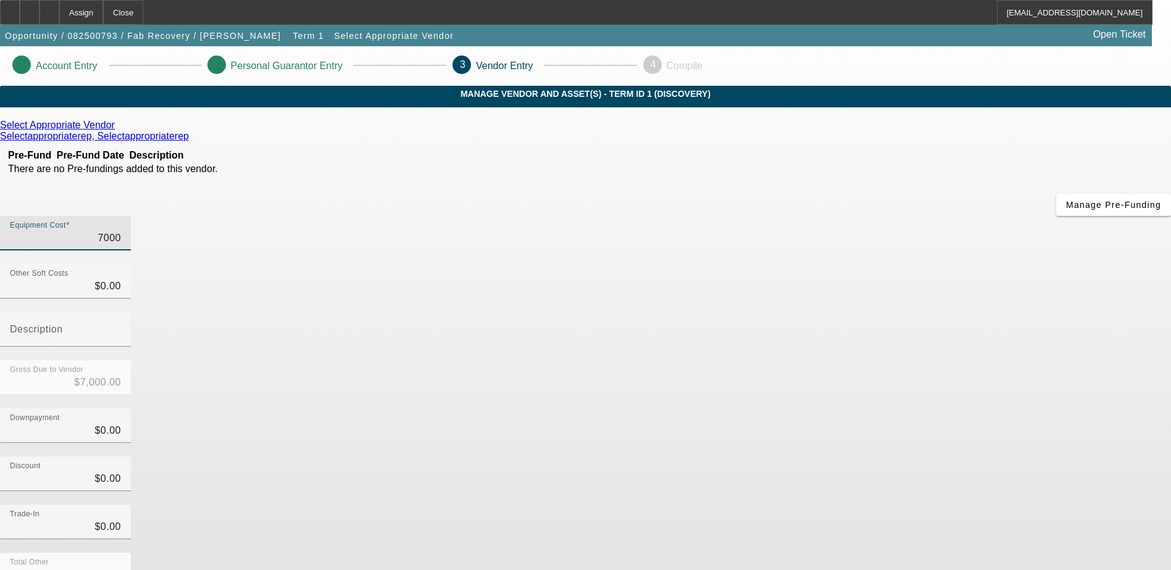
type input "$70,000.00"
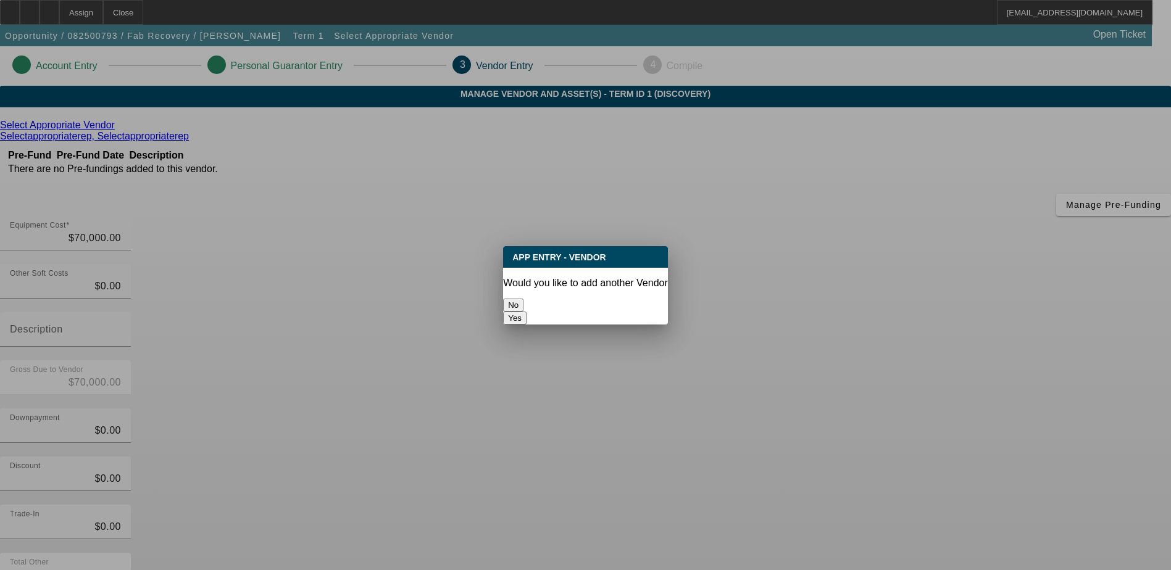
click at [523, 305] on button "No" at bounding box center [513, 305] width 20 height 13
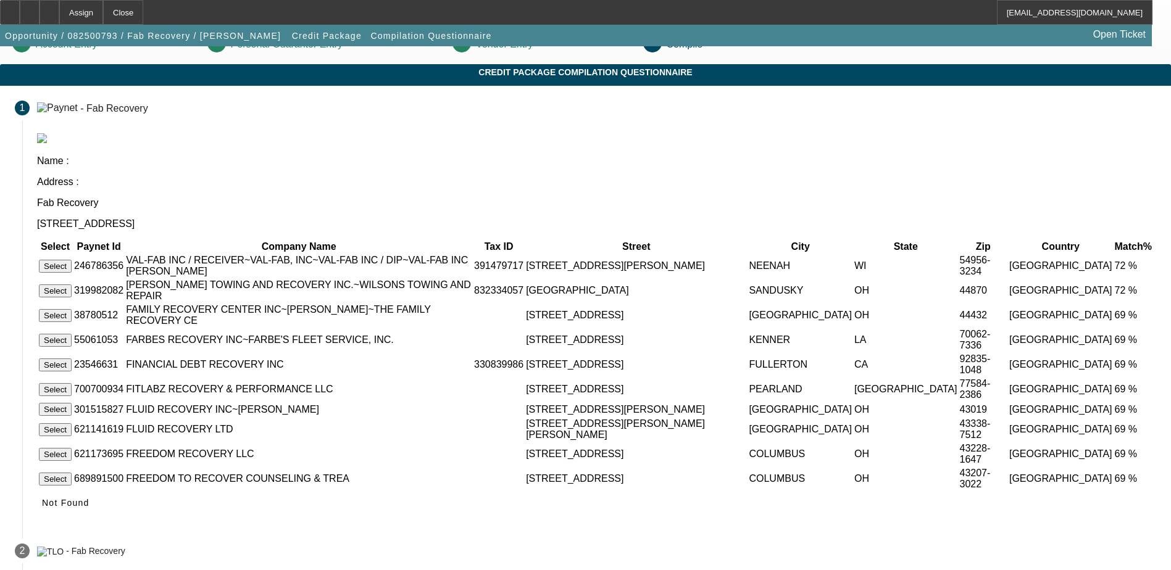
scroll to position [59, 0]
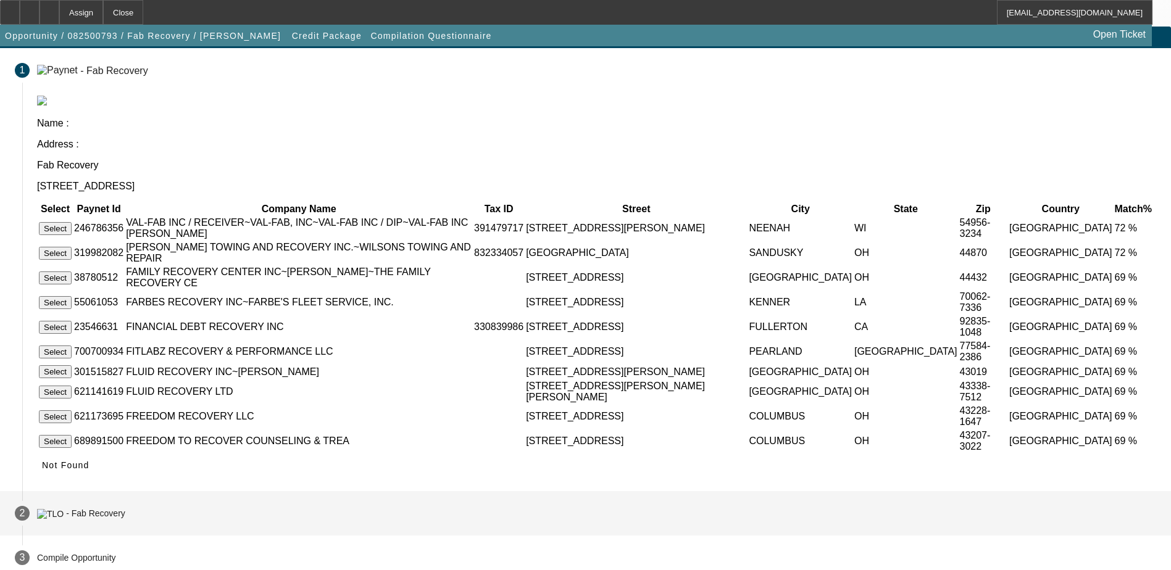
click at [426, 506] on mat-step-header "2 - Fab Recovery" at bounding box center [585, 513] width 1171 height 44
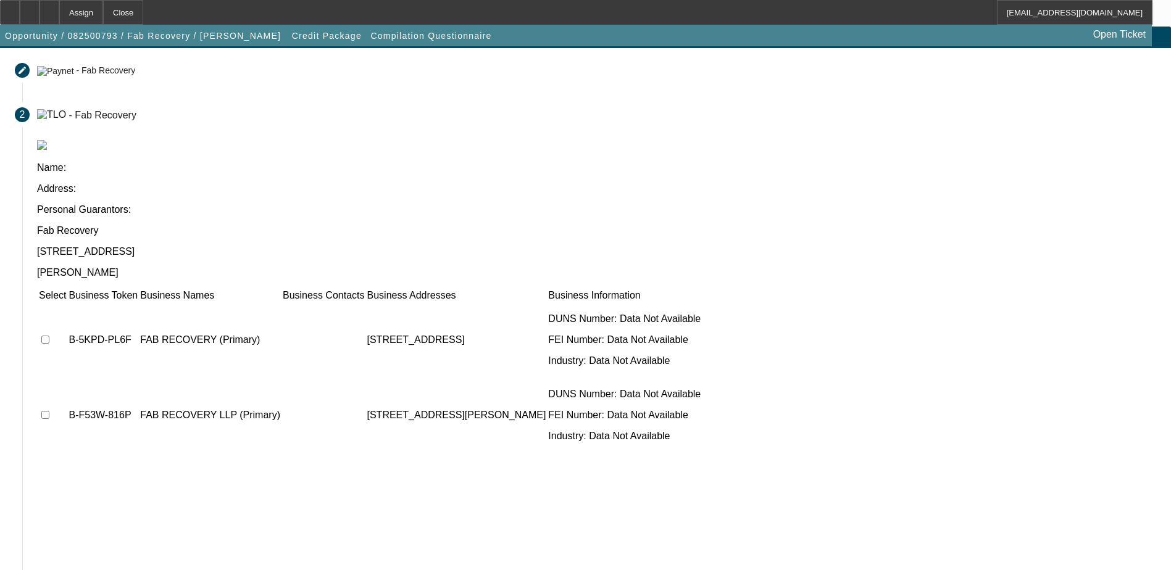
click at [49, 336] on input "checkbox" at bounding box center [45, 340] width 8 height 8
checkbox input "true"
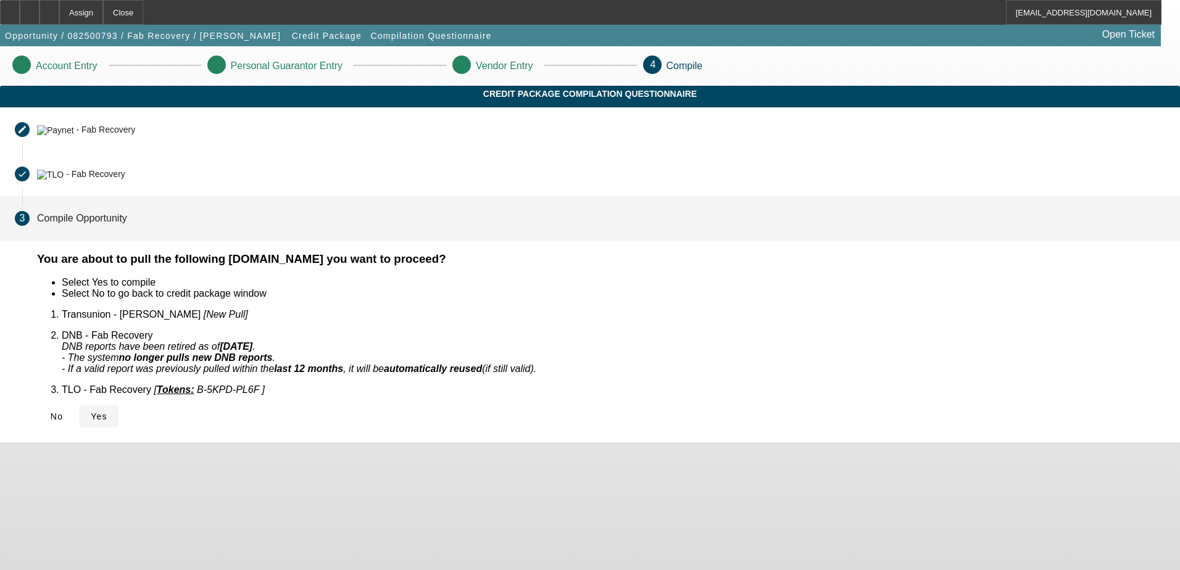
click at [107, 412] on span "Yes" at bounding box center [99, 417] width 17 height 10
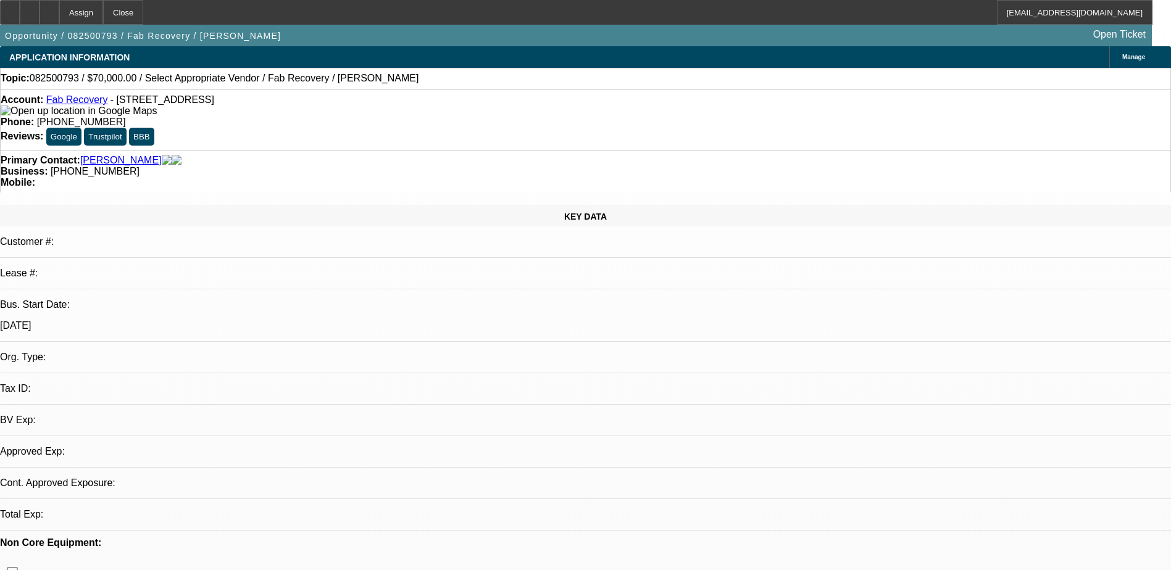
select select "0"
select select "2"
select select "0.1"
select select "1"
select select "2"
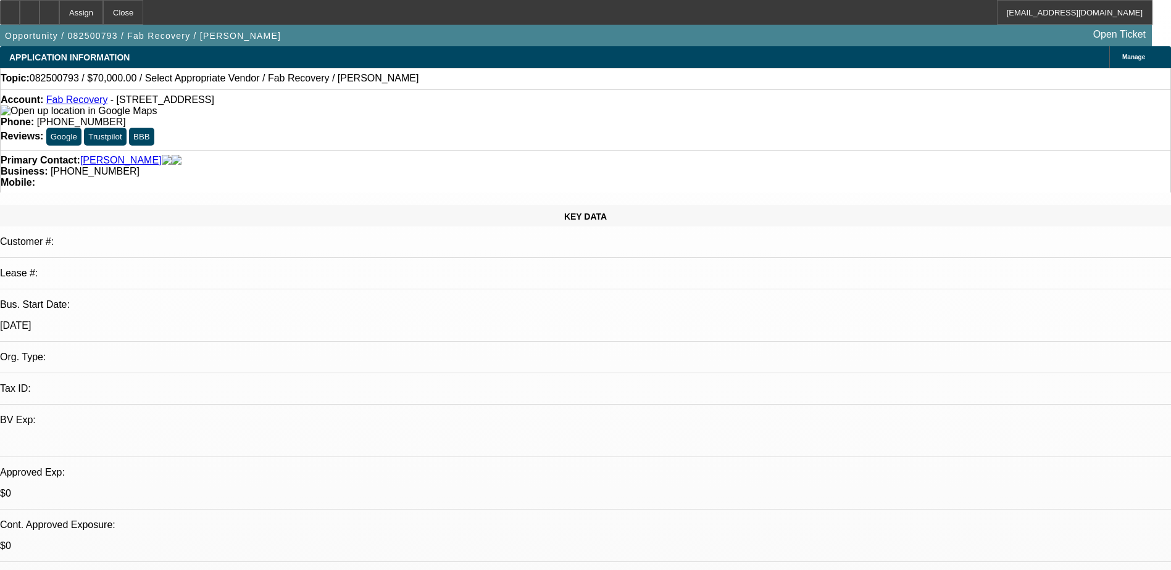
select select "4"
click at [143, 11] on div "Close" at bounding box center [123, 12] width 40 height 25
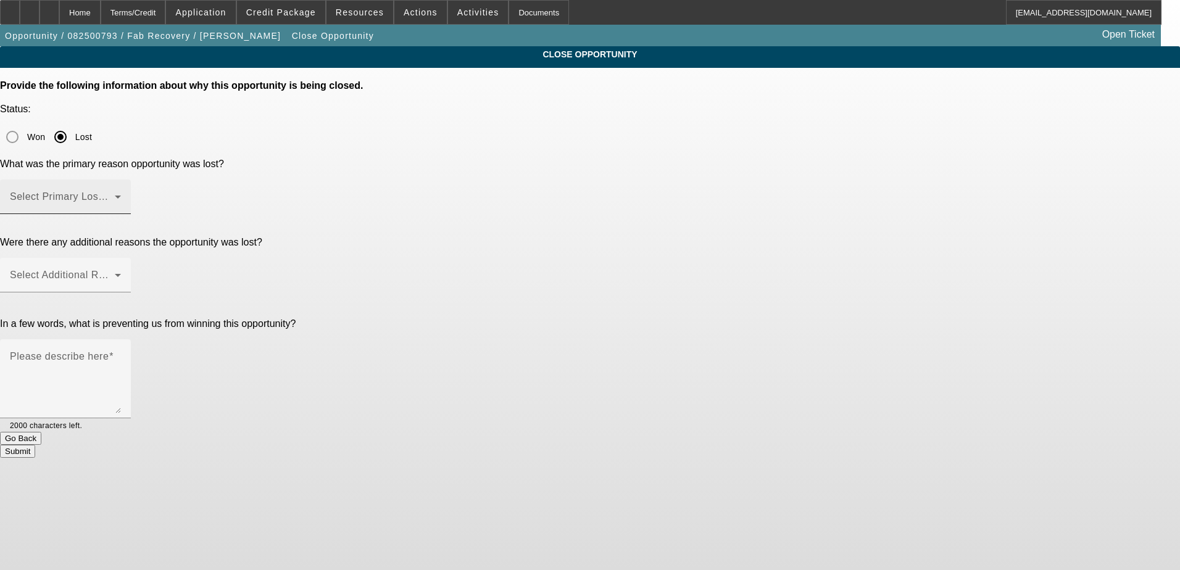
click at [115, 194] on span at bounding box center [62, 201] width 105 height 15
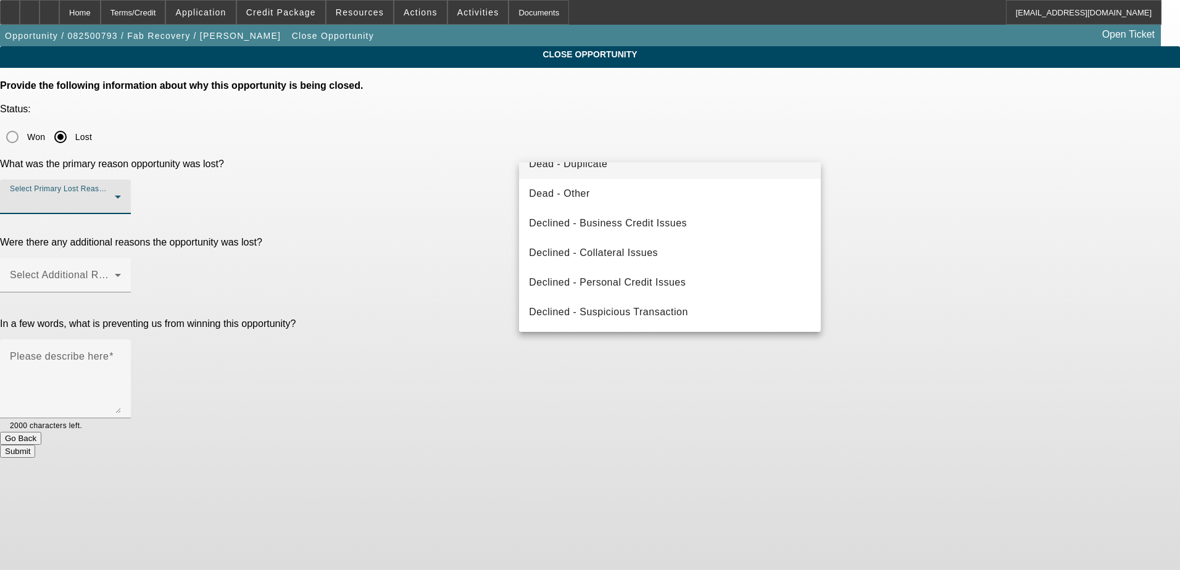
click at [601, 165] on span "Dead - Duplicate" at bounding box center [568, 164] width 78 height 15
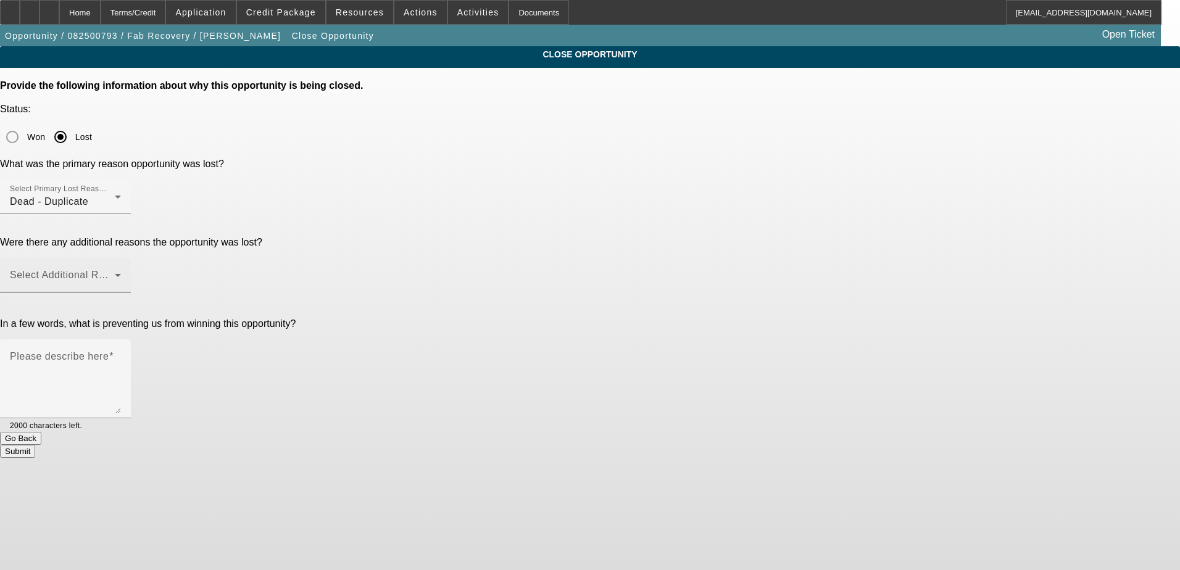
click at [132, 270] on mat-label "Select Additional Reasons" at bounding box center [71, 275] width 122 height 10
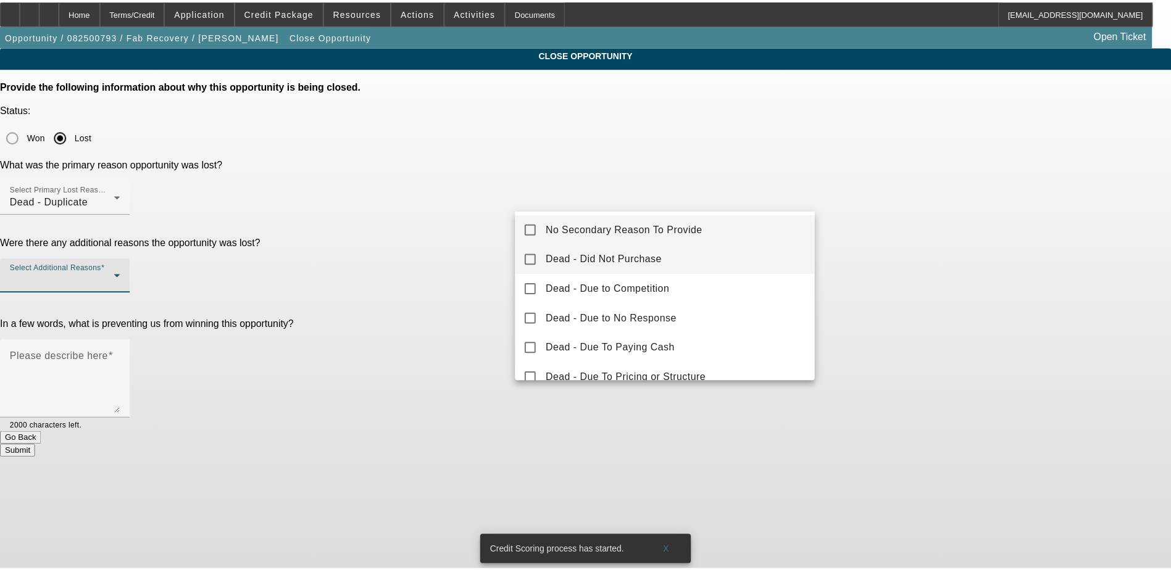
scroll to position [0, 0]
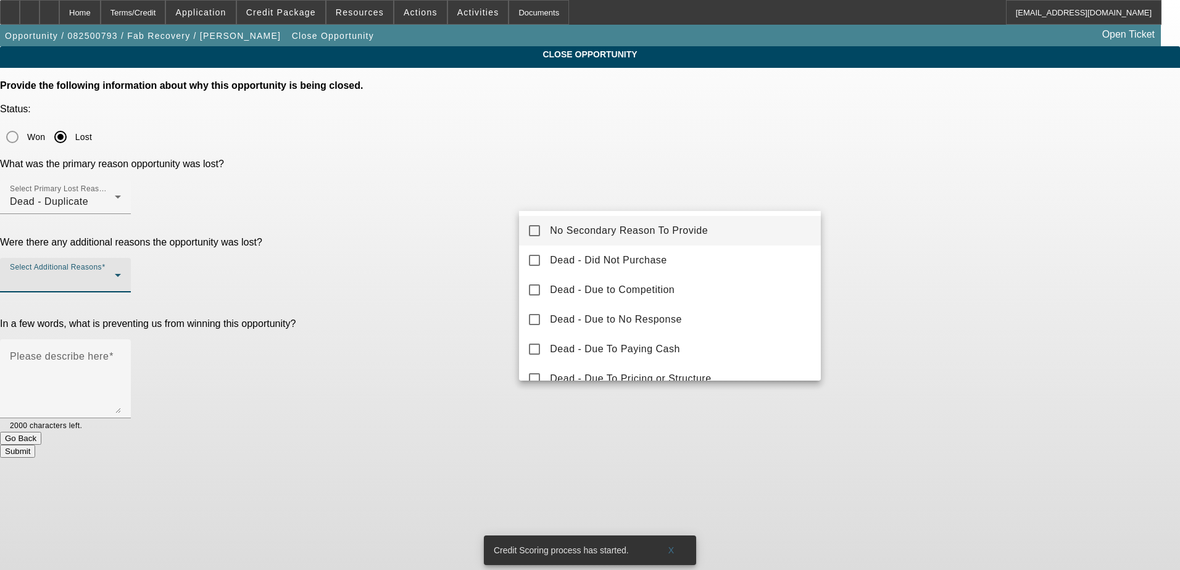
click at [619, 233] on span "No Secondary Reason To Provide" at bounding box center [629, 230] width 158 height 15
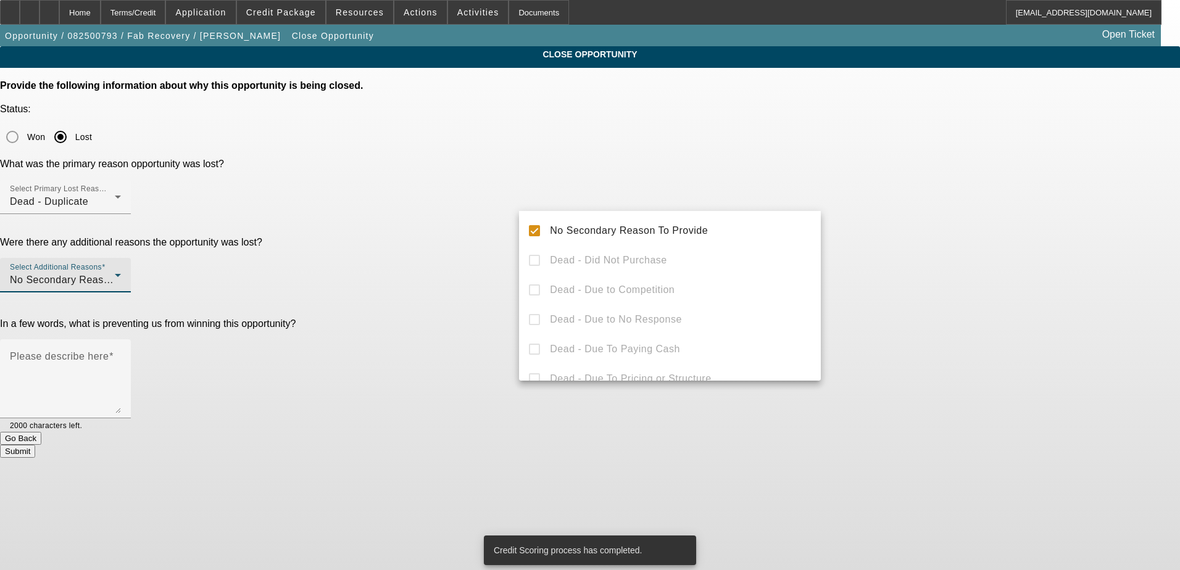
click at [196, 204] on div at bounding box center [590, 285] width 1180 height 570
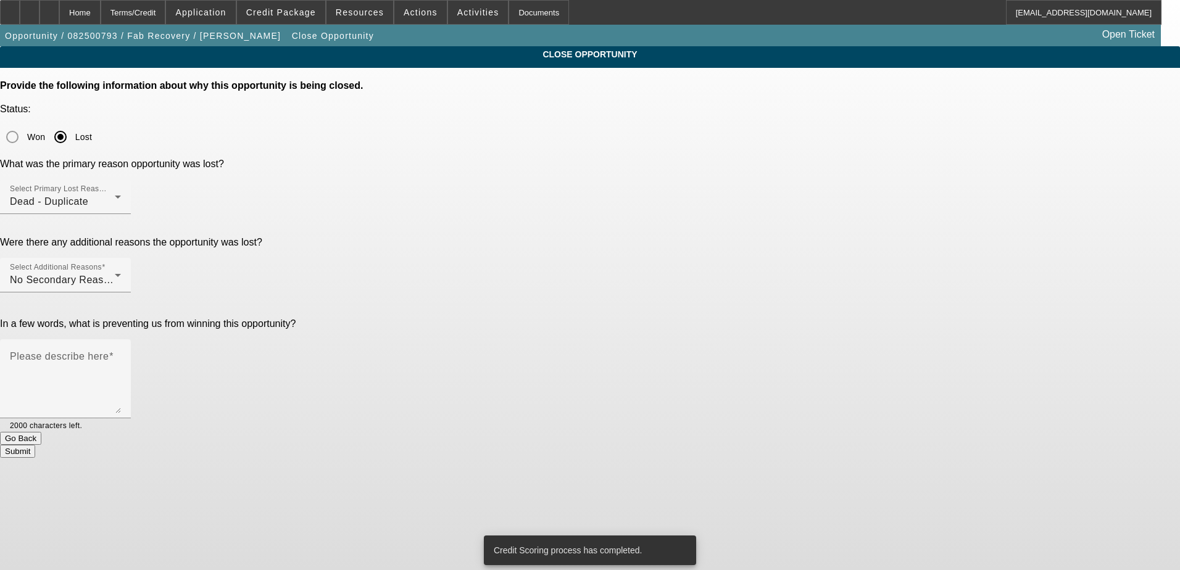
click at [35, 445] on button "Submit" at bounding box center [17, 451] width 35 height 13
click at [121, 354] on textarea "Please describe here" at bounding box center [65, 383] width 111 height 59
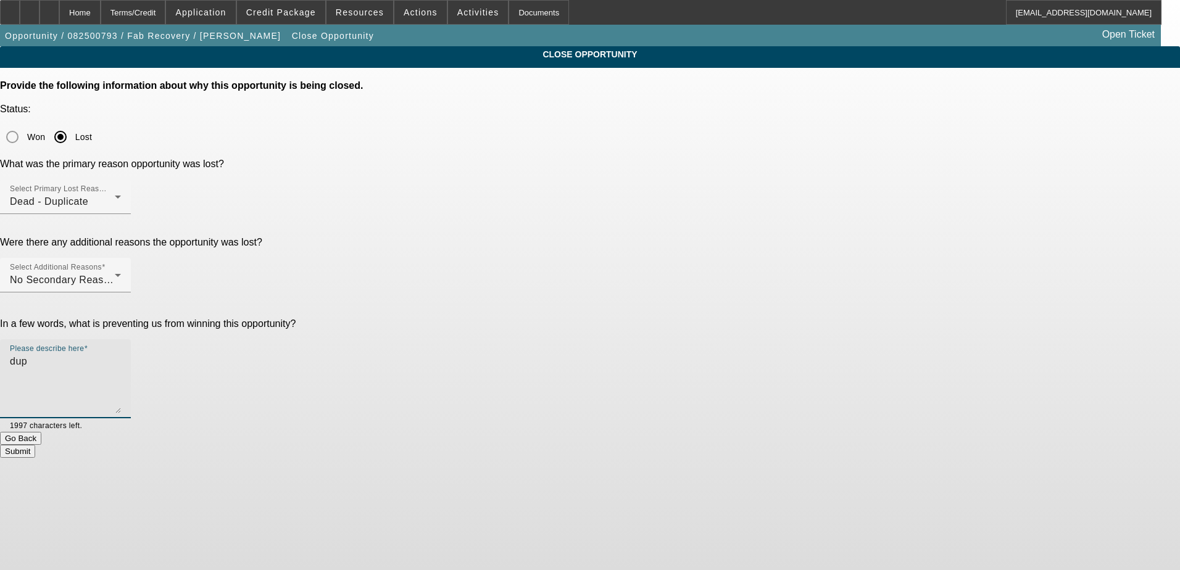
type textarea "dup"
click at [35, 445] on button "Submit" at bounding box center [17, 451] width 35 height 13
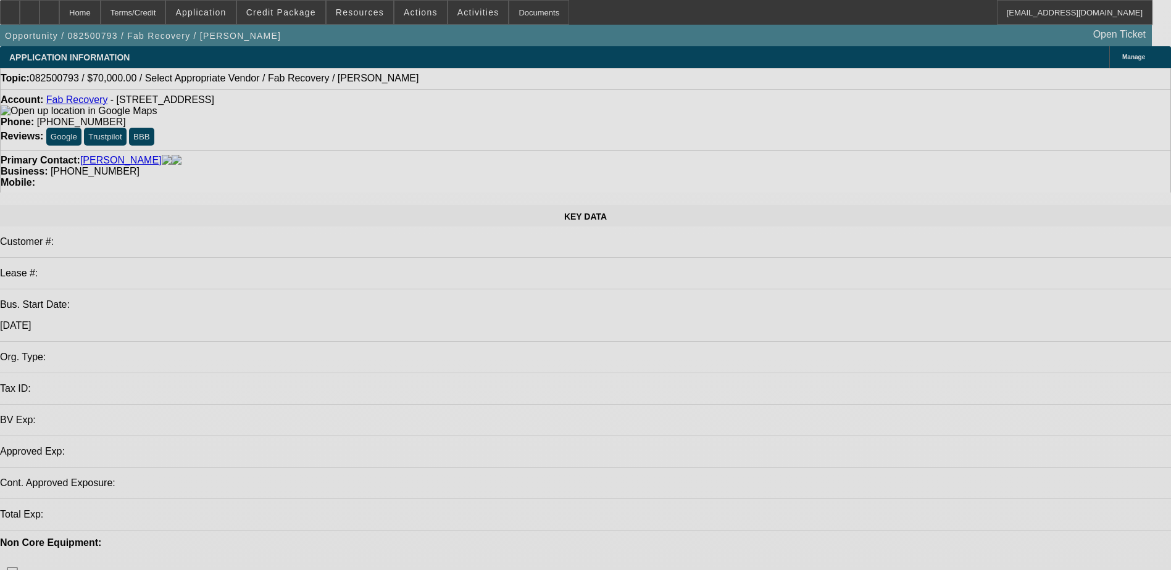
select select "0"
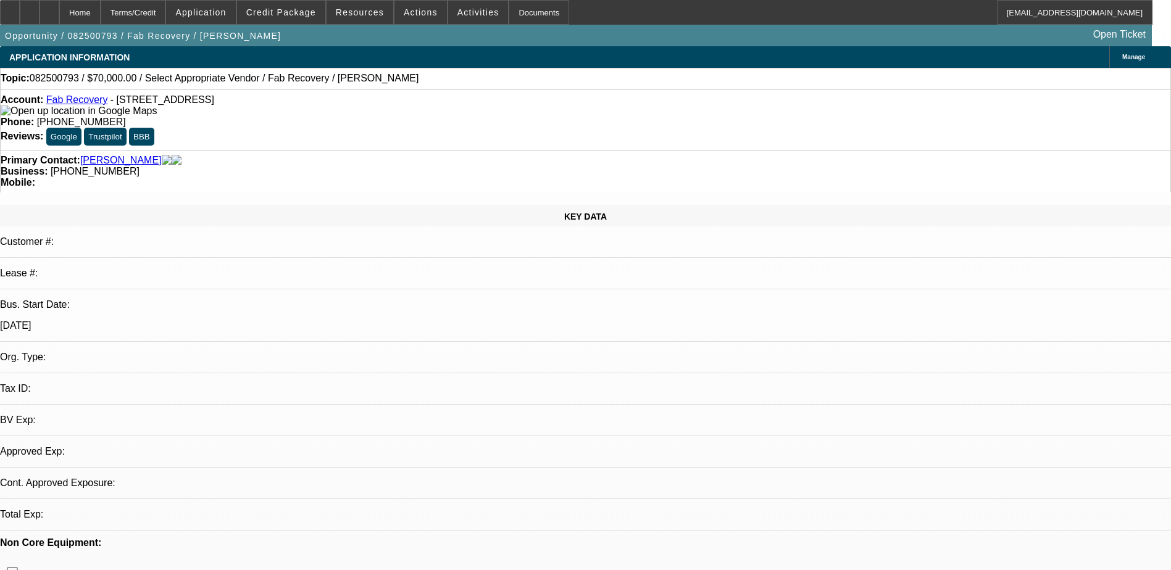
select select "2"
select select "0.1"
select select "4"
